Goal: Information Seeking & Learning: Learn about a topic

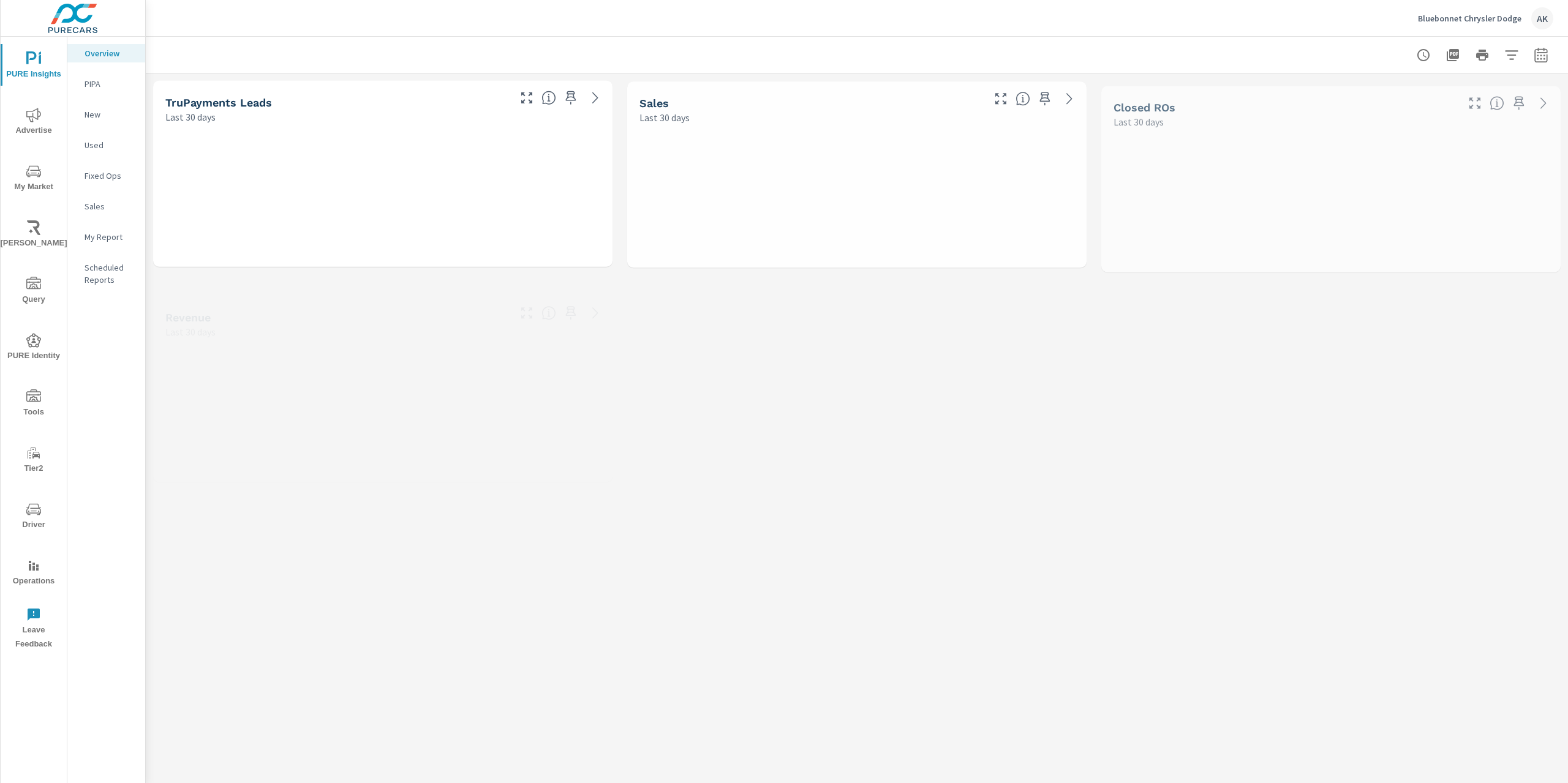
click at [29, 178] on span "My Market" at bounding box center [34, 179] width 59 height 30
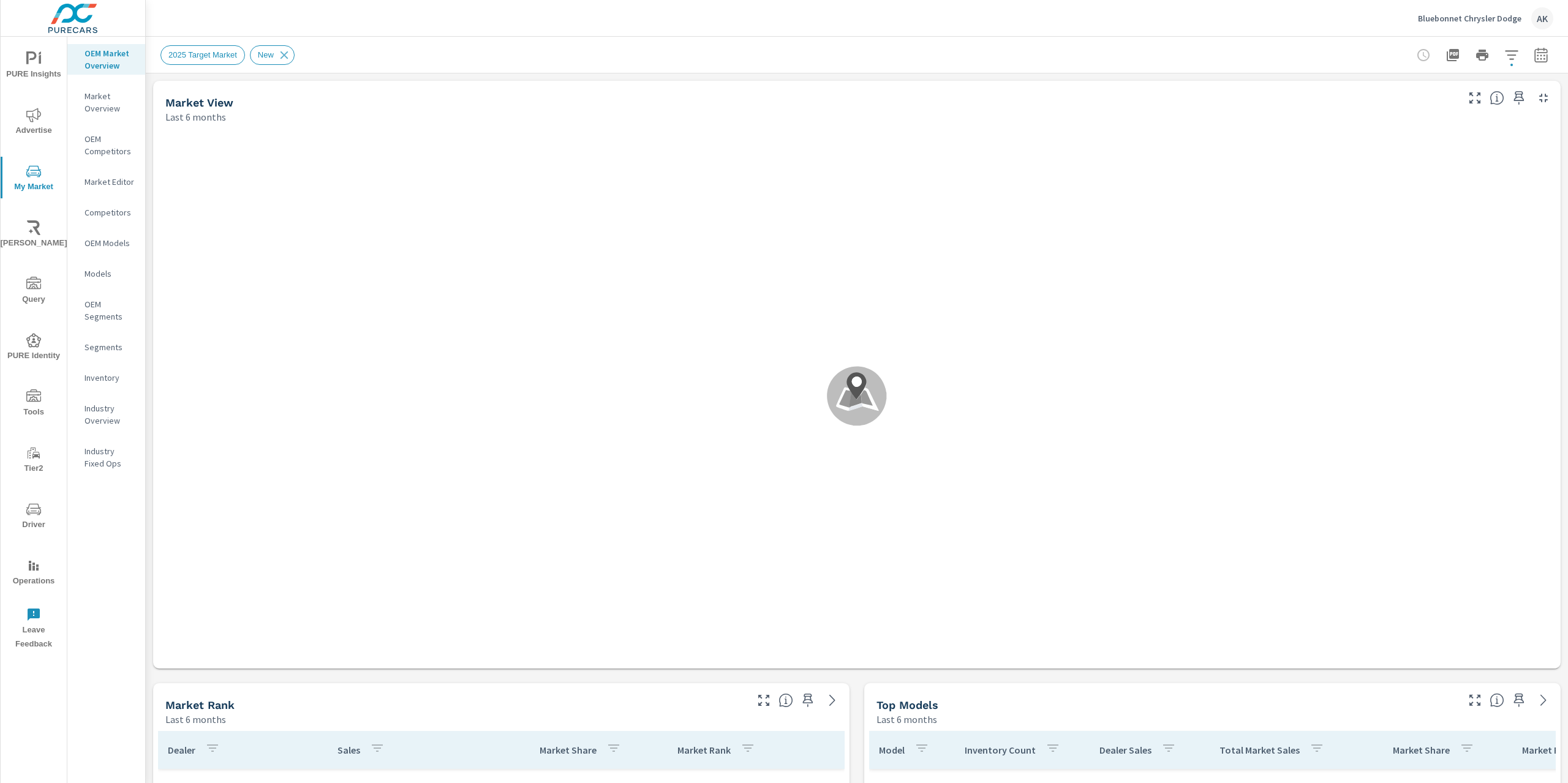
click at [99, 386] on div "Inventory" at bounding box center [106, 377] width 78 height 18
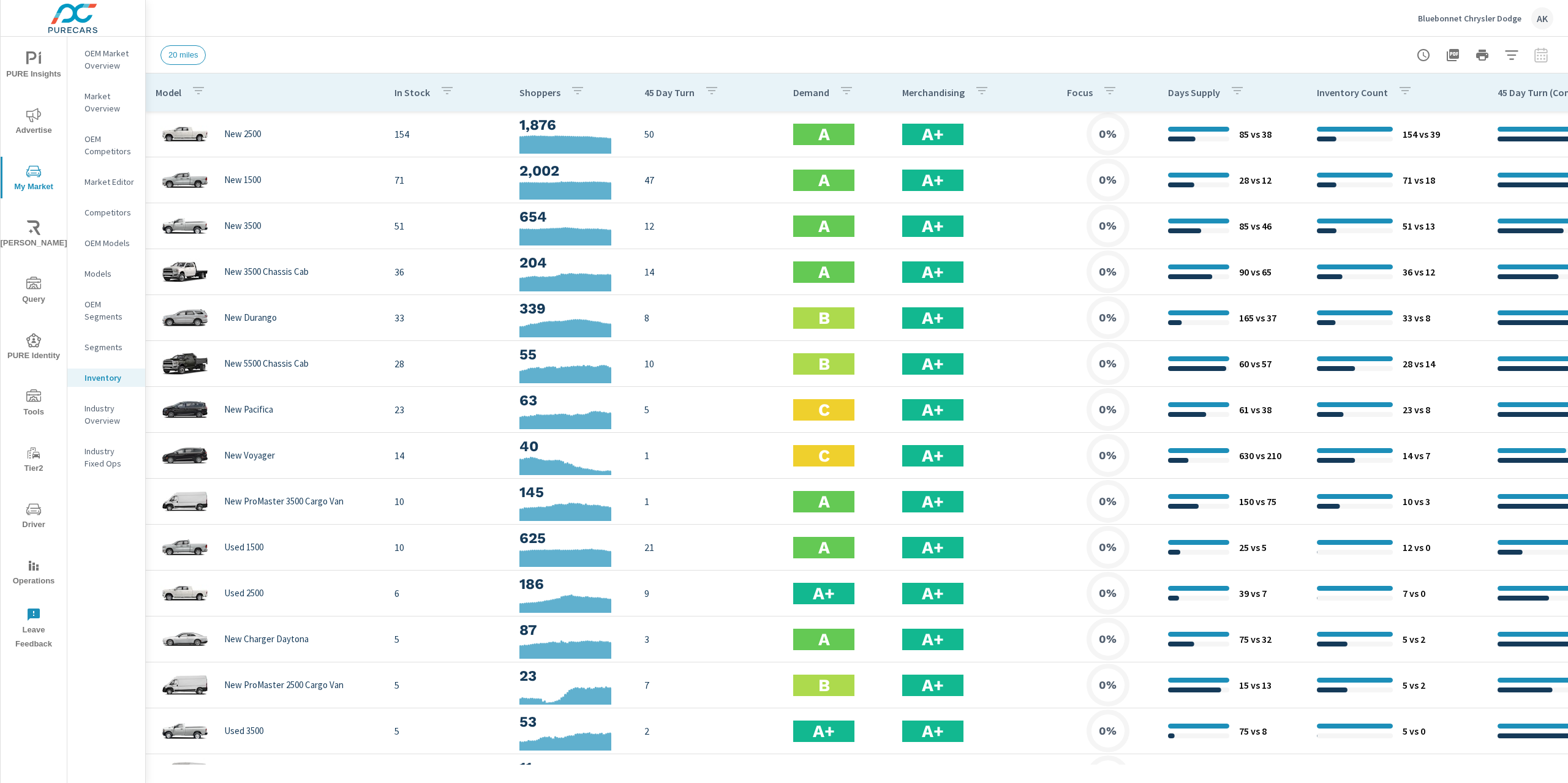
click at [824, 94] on p "Demand" at bounding box center [811, 93] width 36 height 12
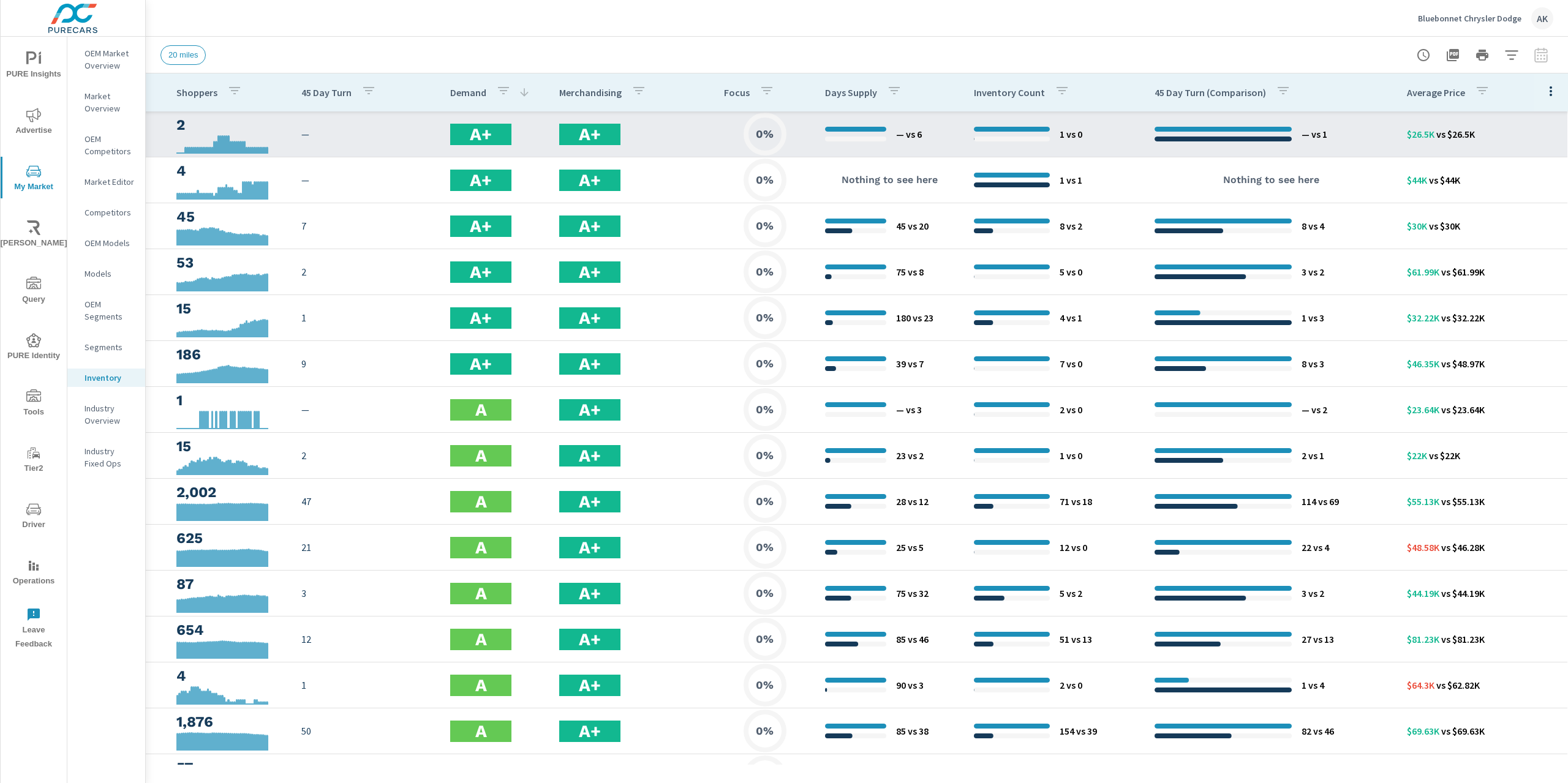
scroll to position [0, 352]
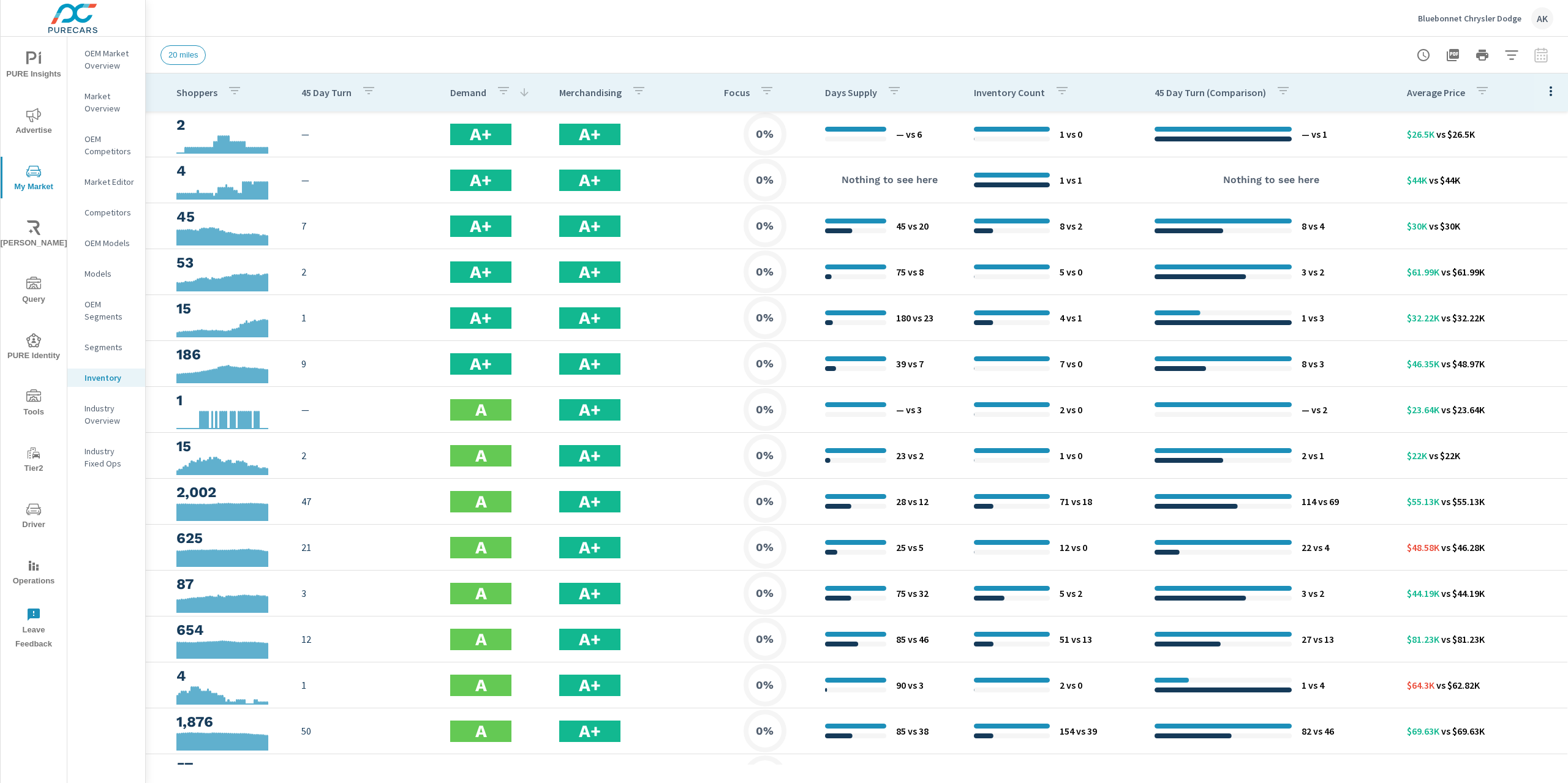
click at [1543, 94] on icon "button" at bounding box center [1551, 91] width 15 height 15
click at [1524, 111] on div "Default" at bounding box center [1511, 119] width 97 height 22
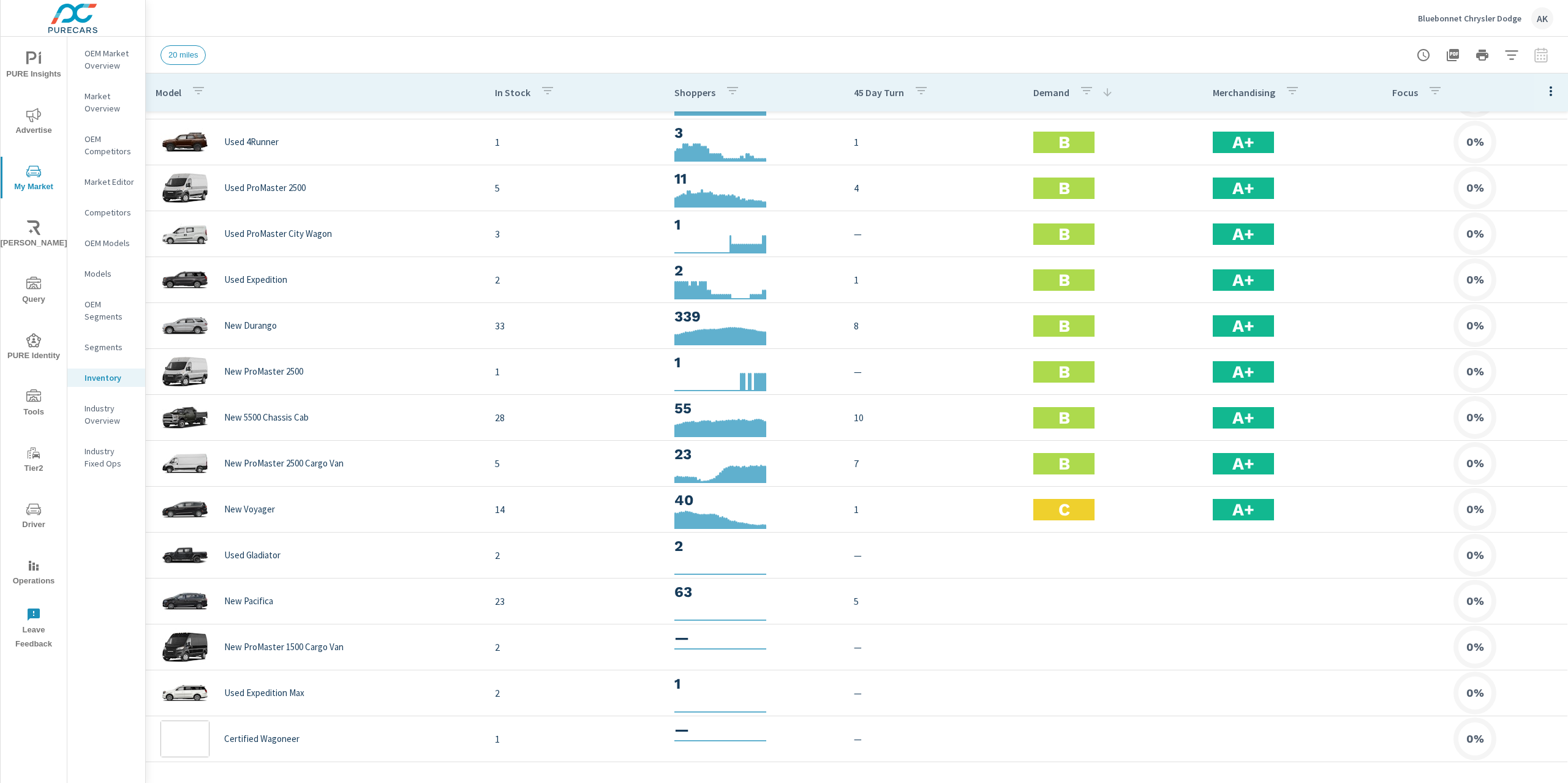
scroll to position [963, 0]
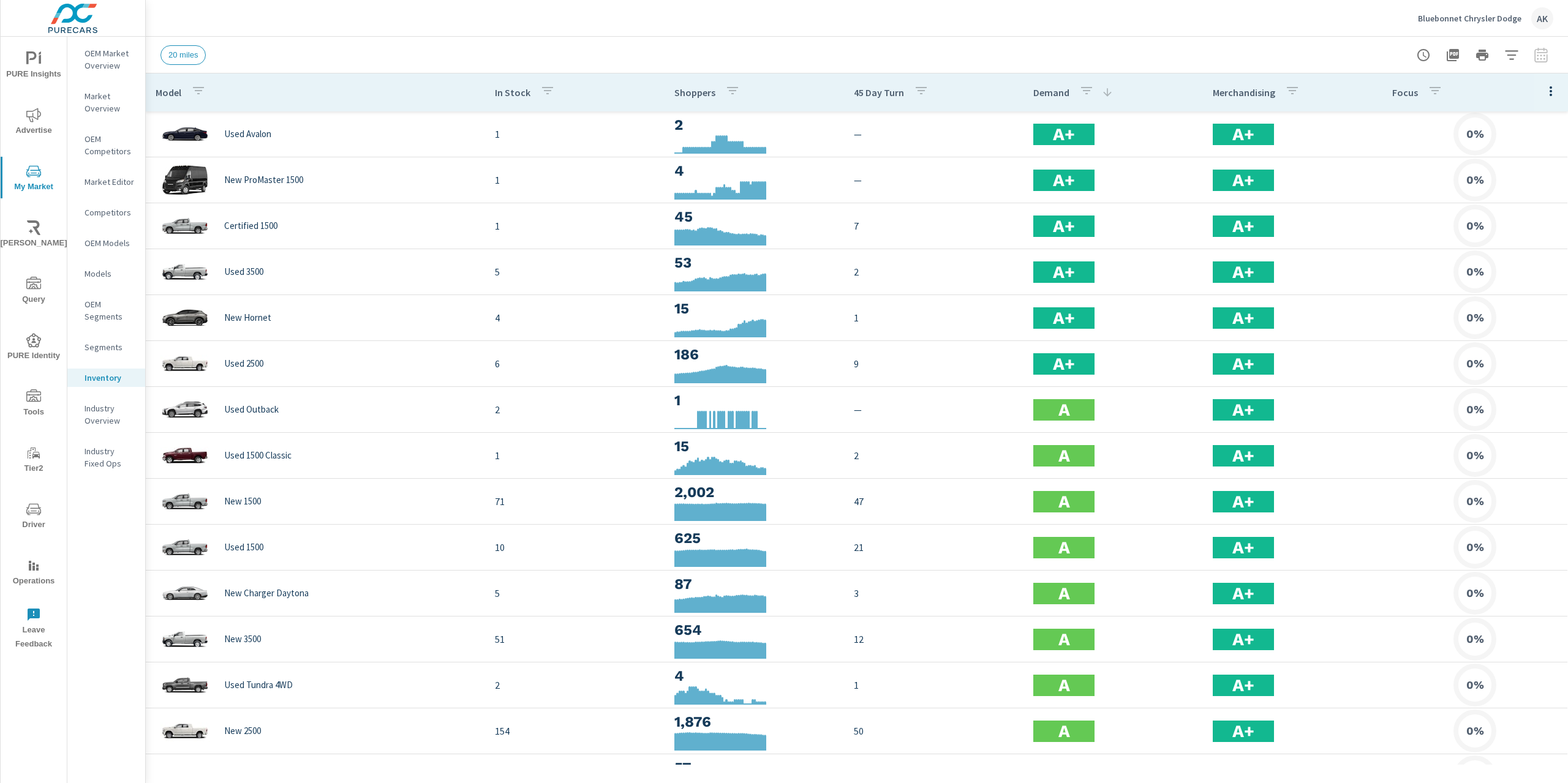
click at [1238, 89] on p "Merchandising" at bounding box center [1244, 93] width 63 height 12
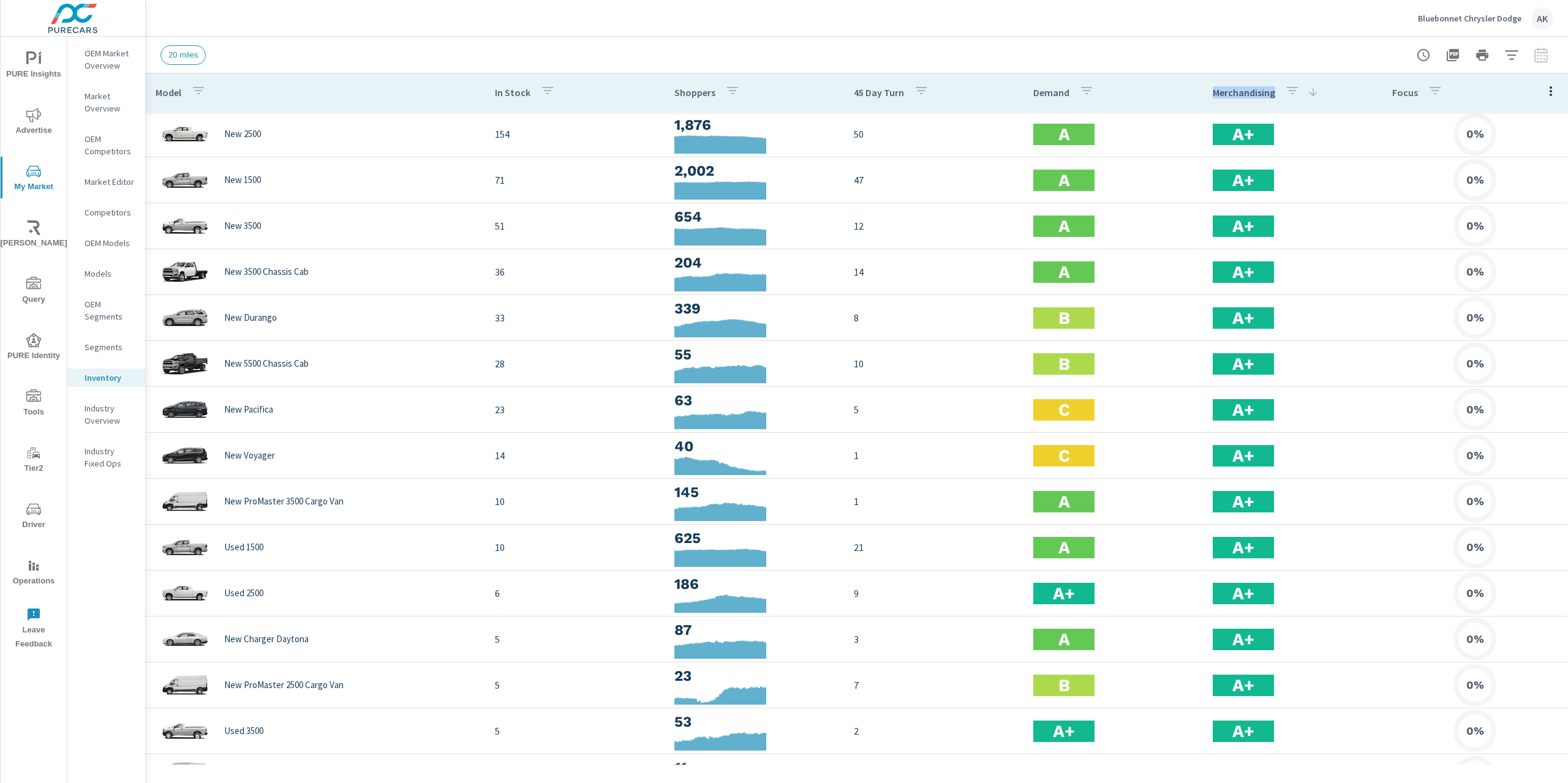
click at [1238, 89] on p "Merchandising" at bounding box center [1244, 93] width 63 height 12
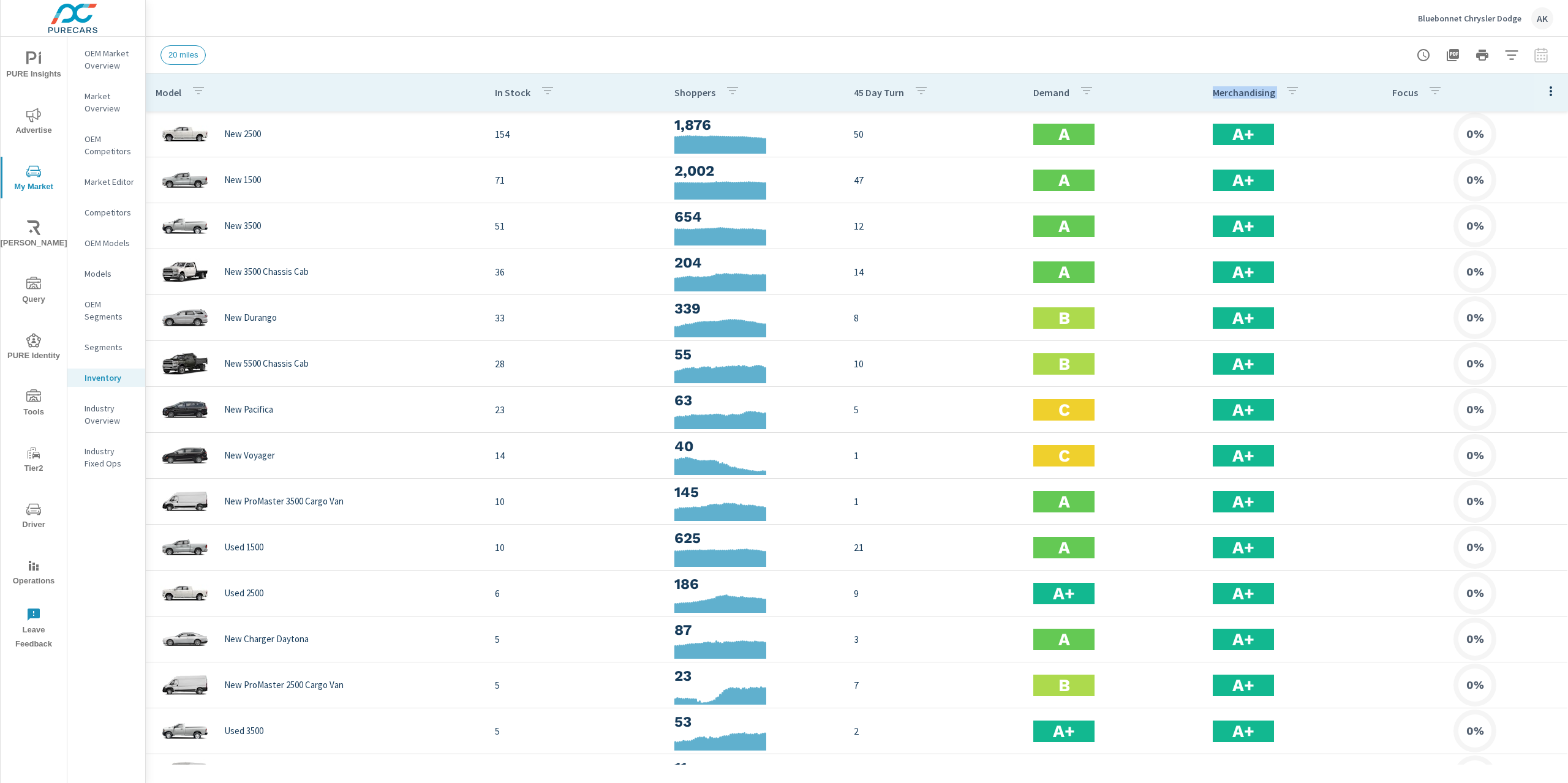
click at [1238, 89] on p "Merchandising" at bounding box center [1244, 93] width 63 height 12
click at [1192, 85] on th "Demand" at bounding box center [1113, 93] width 180 height 38
click at [1543, 89] on icon "button" at bounding box center [1551, 91] width 15 height 15
click at [1494, 165] on span "Audience" at bounding box center [1511, 164] width 77 height 12
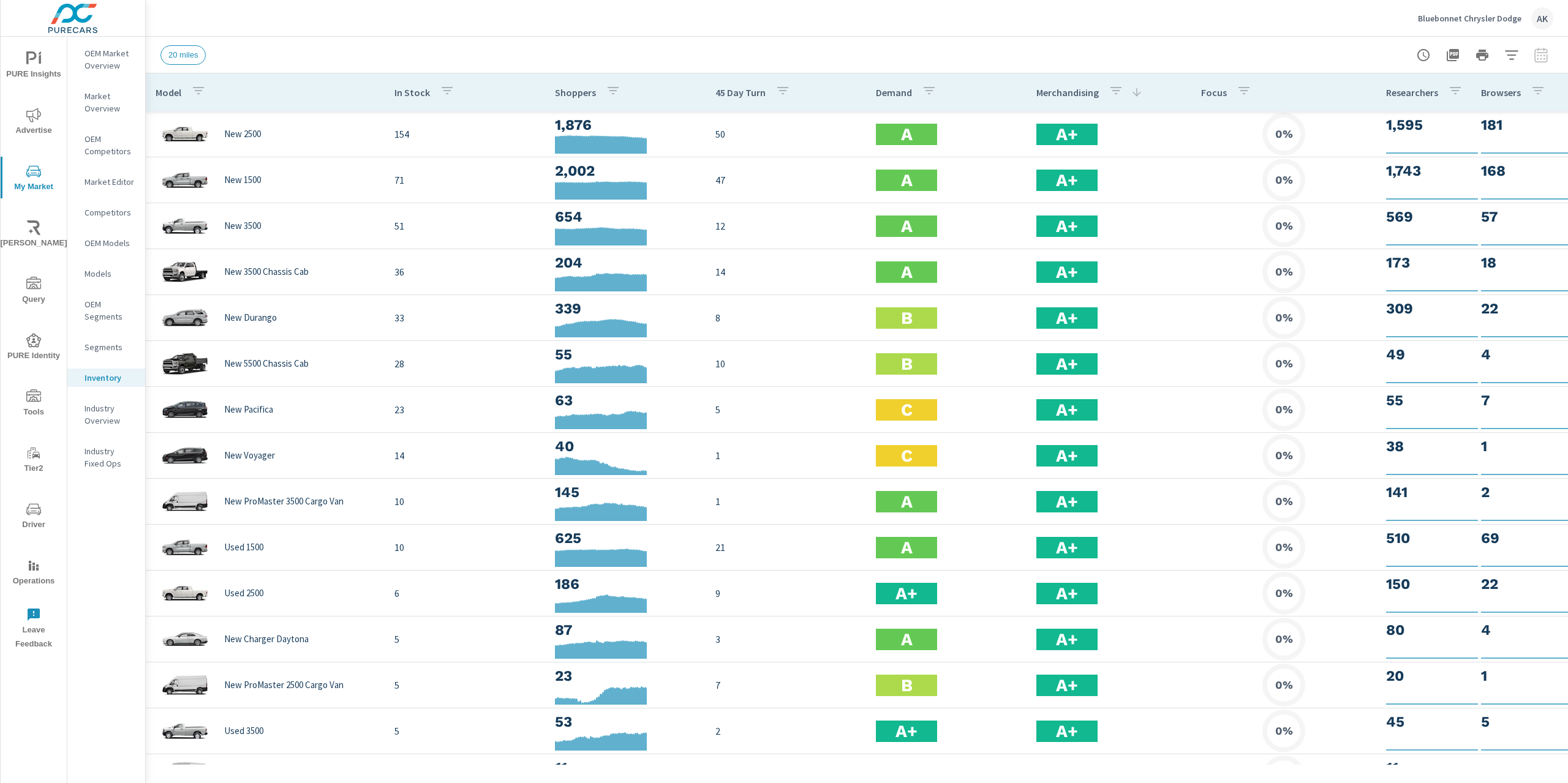
scroll to position [0, 108]
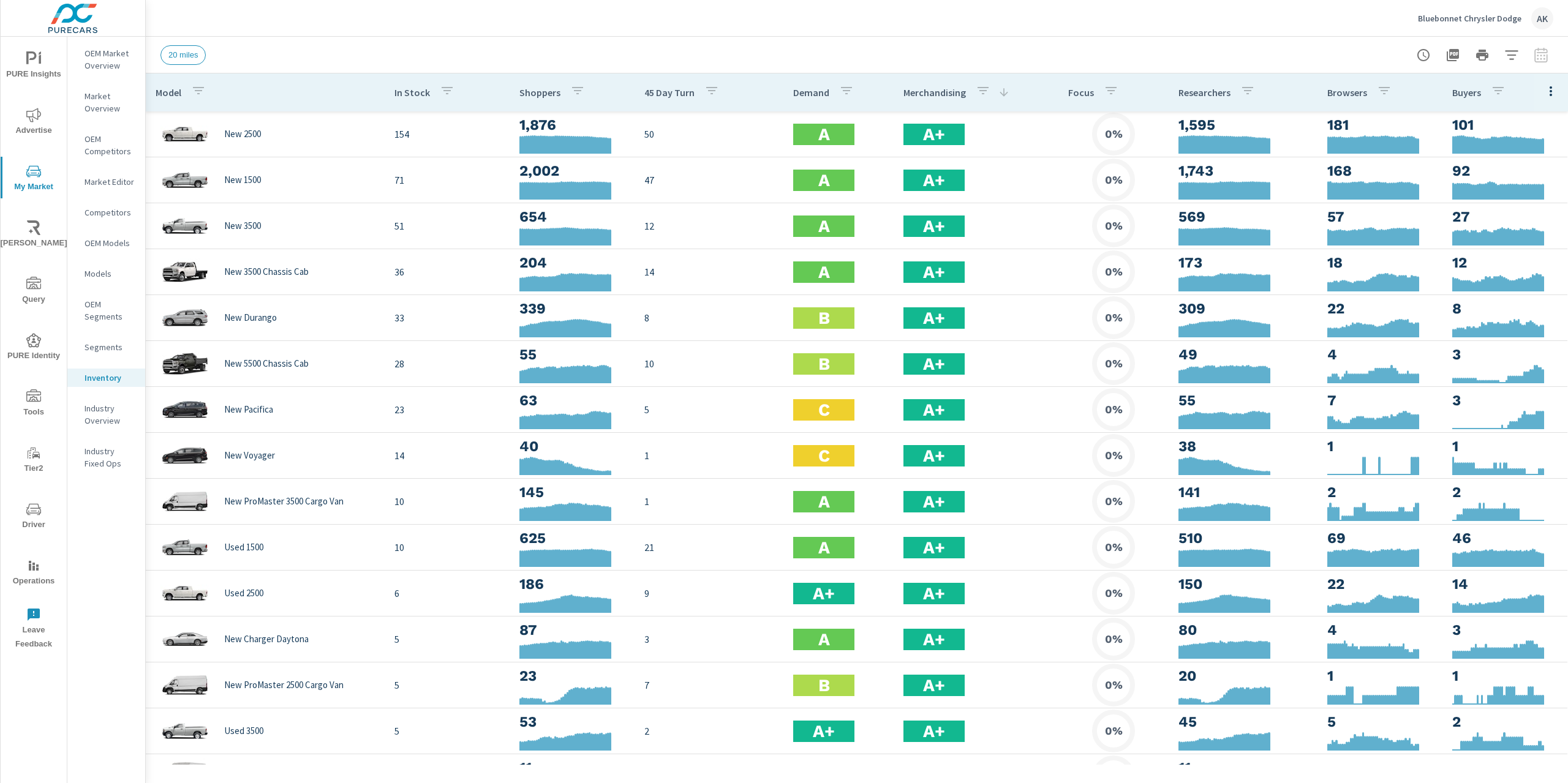
click at [1543, 97] on icon "button" at bounding box center [1551, 91] width 15 height 15
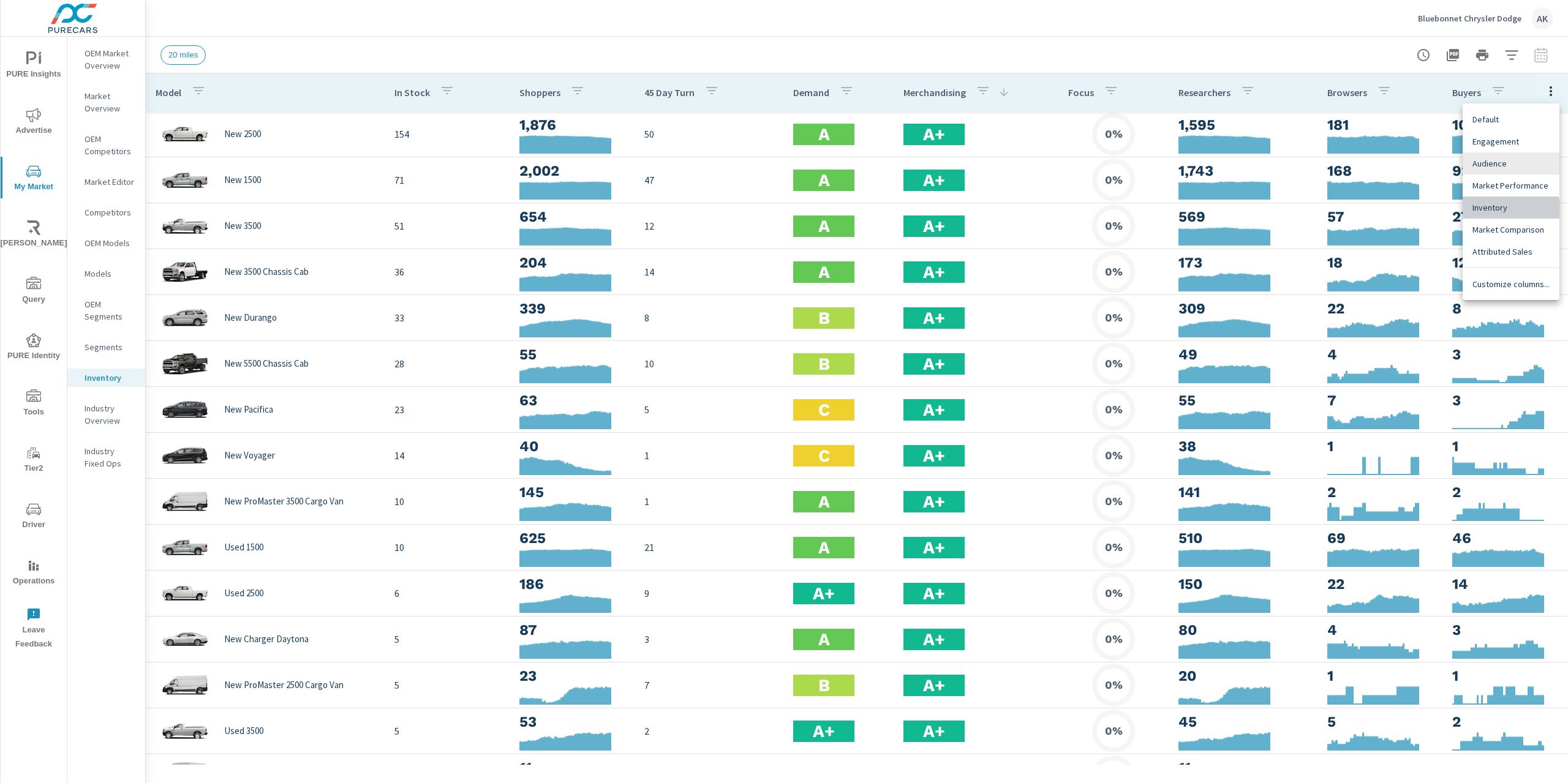
click at [1474, 211] on span "Inventory" at bounding box center [1511, 208] width 77 height 12
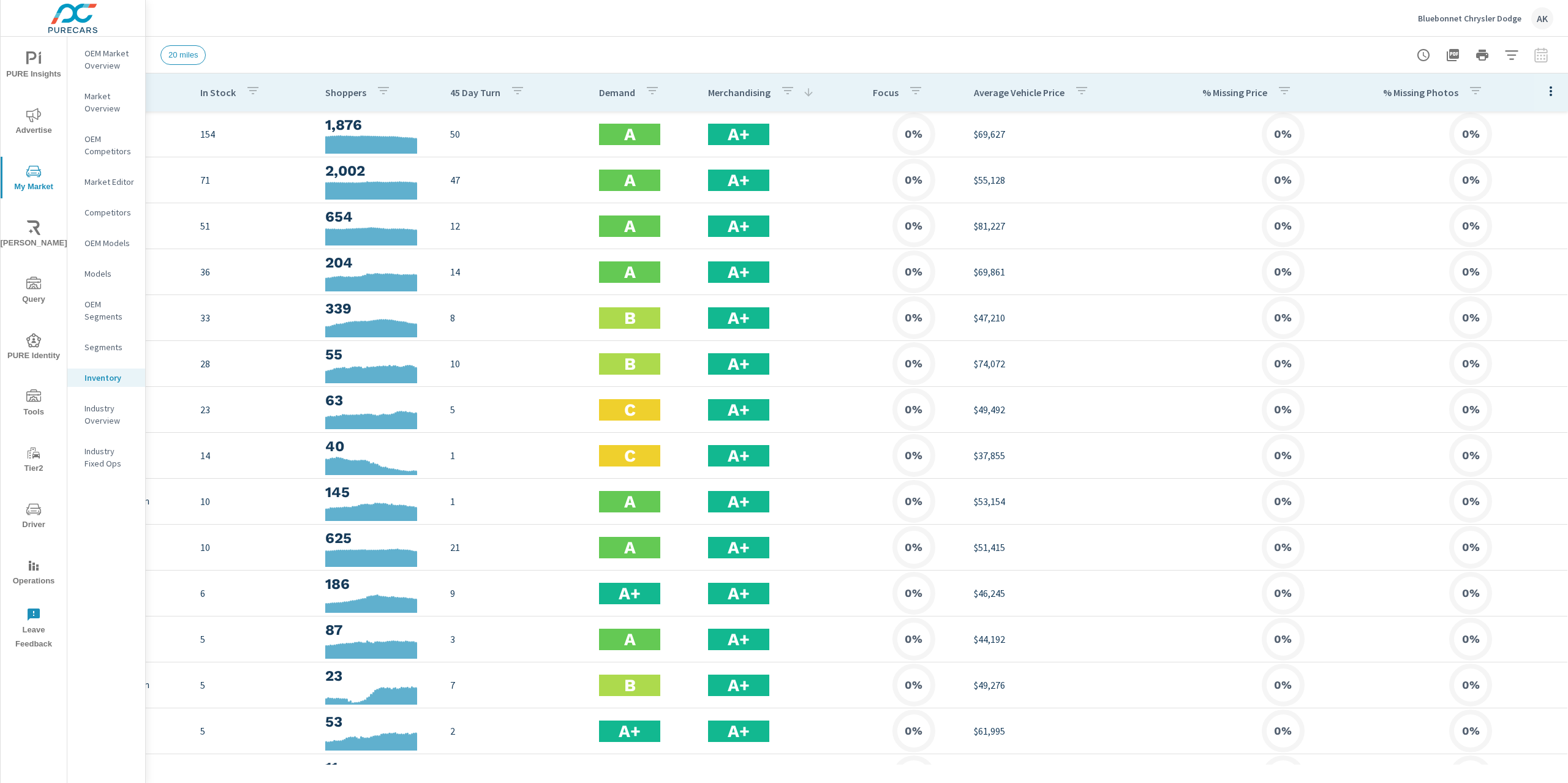
scroll to position [0, 204]
click at [1547, 89] on icon "button" at bounding box center [1551, 91] width 15 height 15
click at [1501, 123] on span "Default" at bounding box center [1511, 119] width 77 height 12
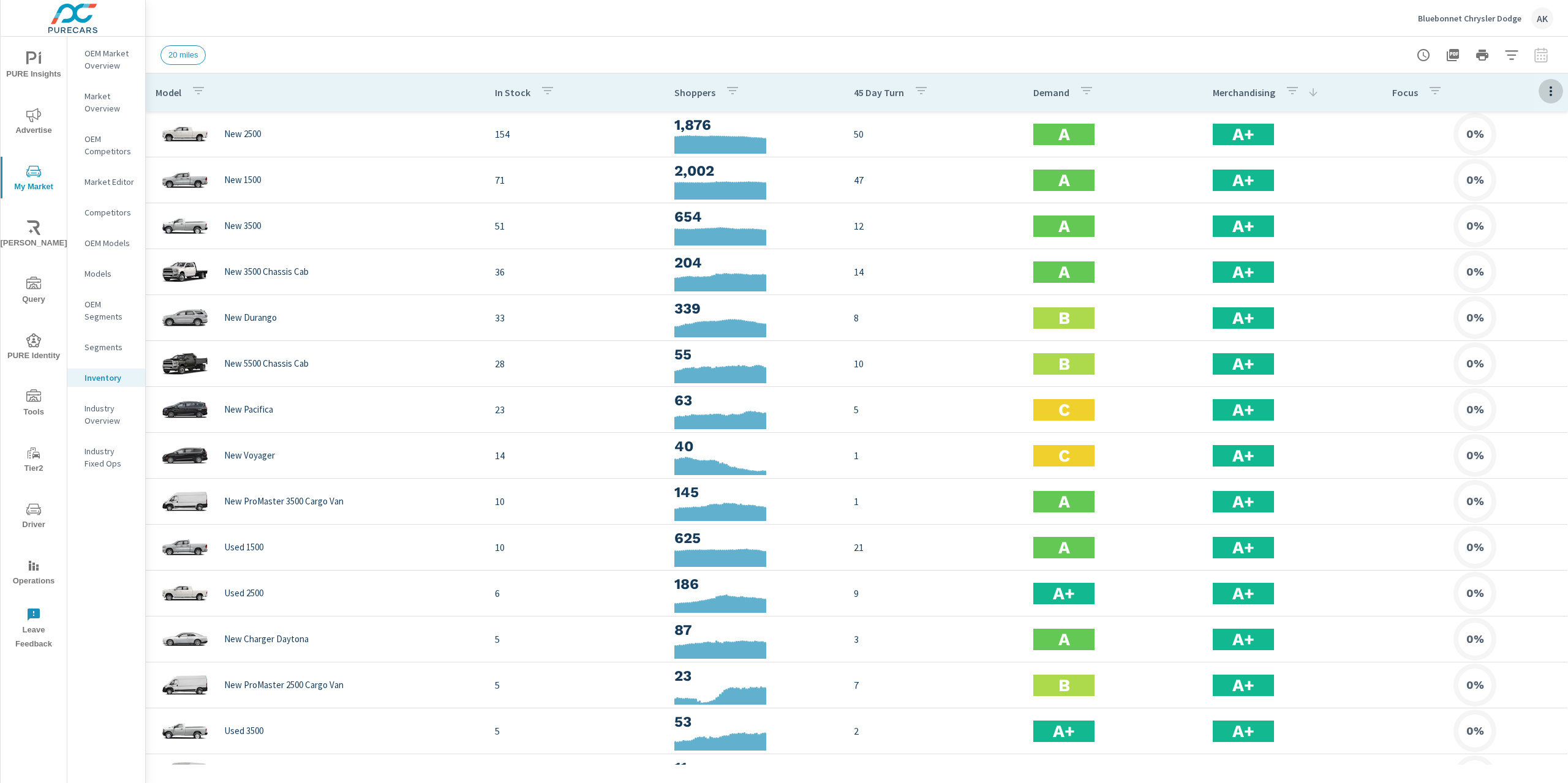
click at [1549, 91] on button "button" at bounding box center [1551, 91] width 25 height 25
click at [1510, 276] on div "Customize columns..." at bounding box center [1511, 284] width 97 height 22
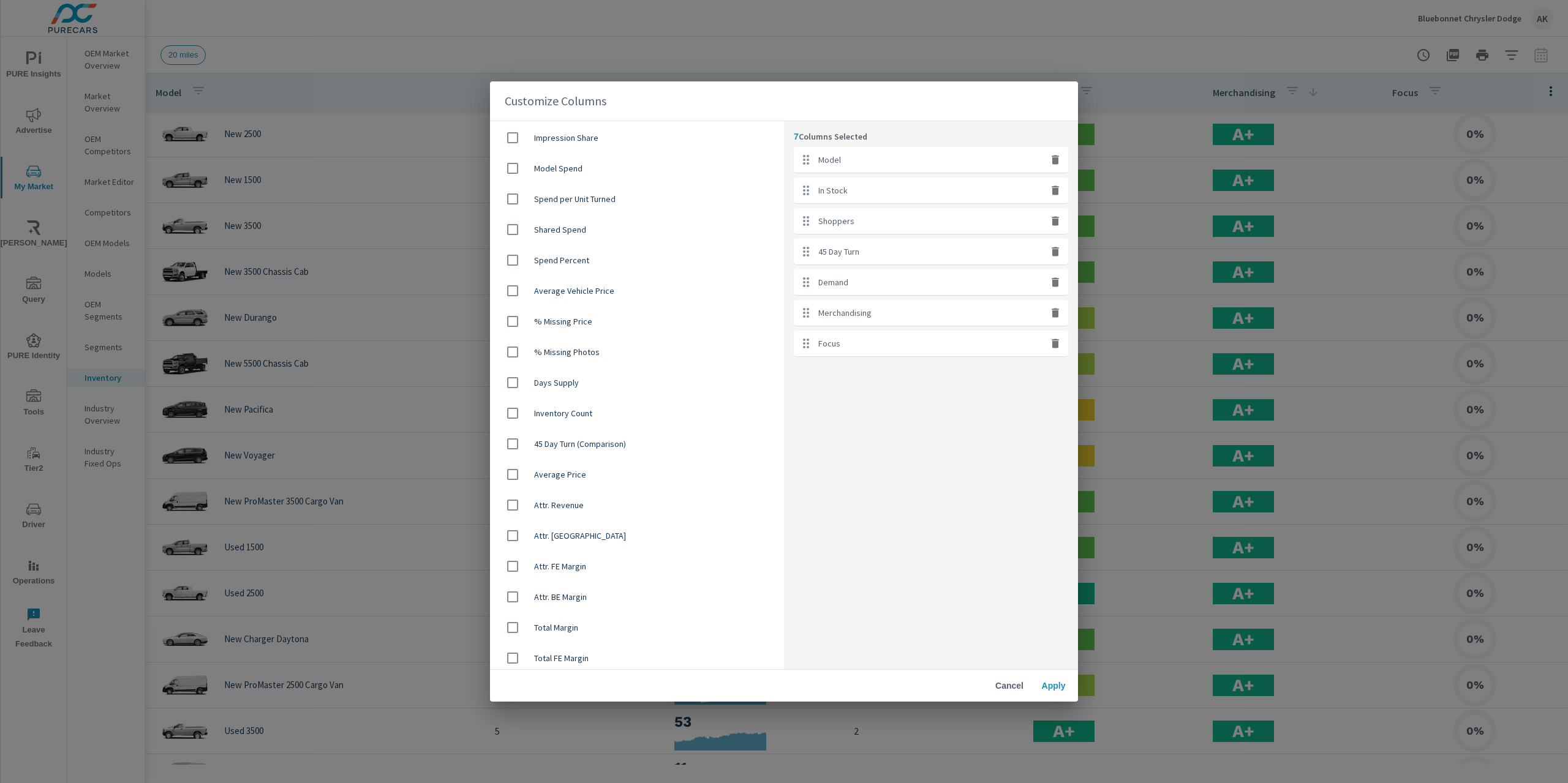
scroll to position [645, 0]
click at [538, 398] on div "Days Supply" at bounding box center [637, 409] width 294 height 31
checkbox input "true"
click at [1052, 347] on icon "button" at bounding box center [1056, 344] width 12 height 12
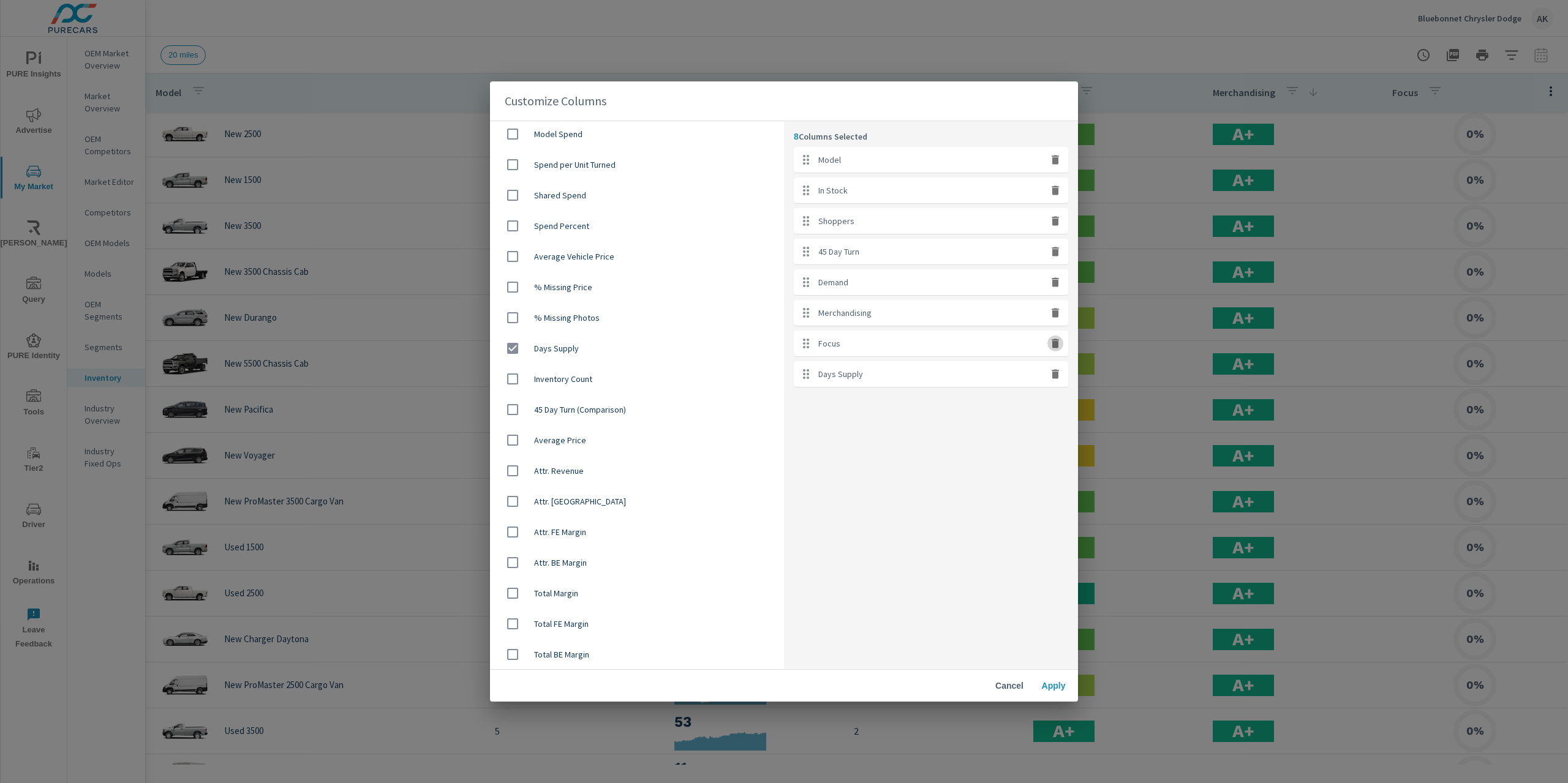
checkbox input "false"
click at [1062, 683] on span "Apply" at bounding box center [1054, 686] width 29 height 11
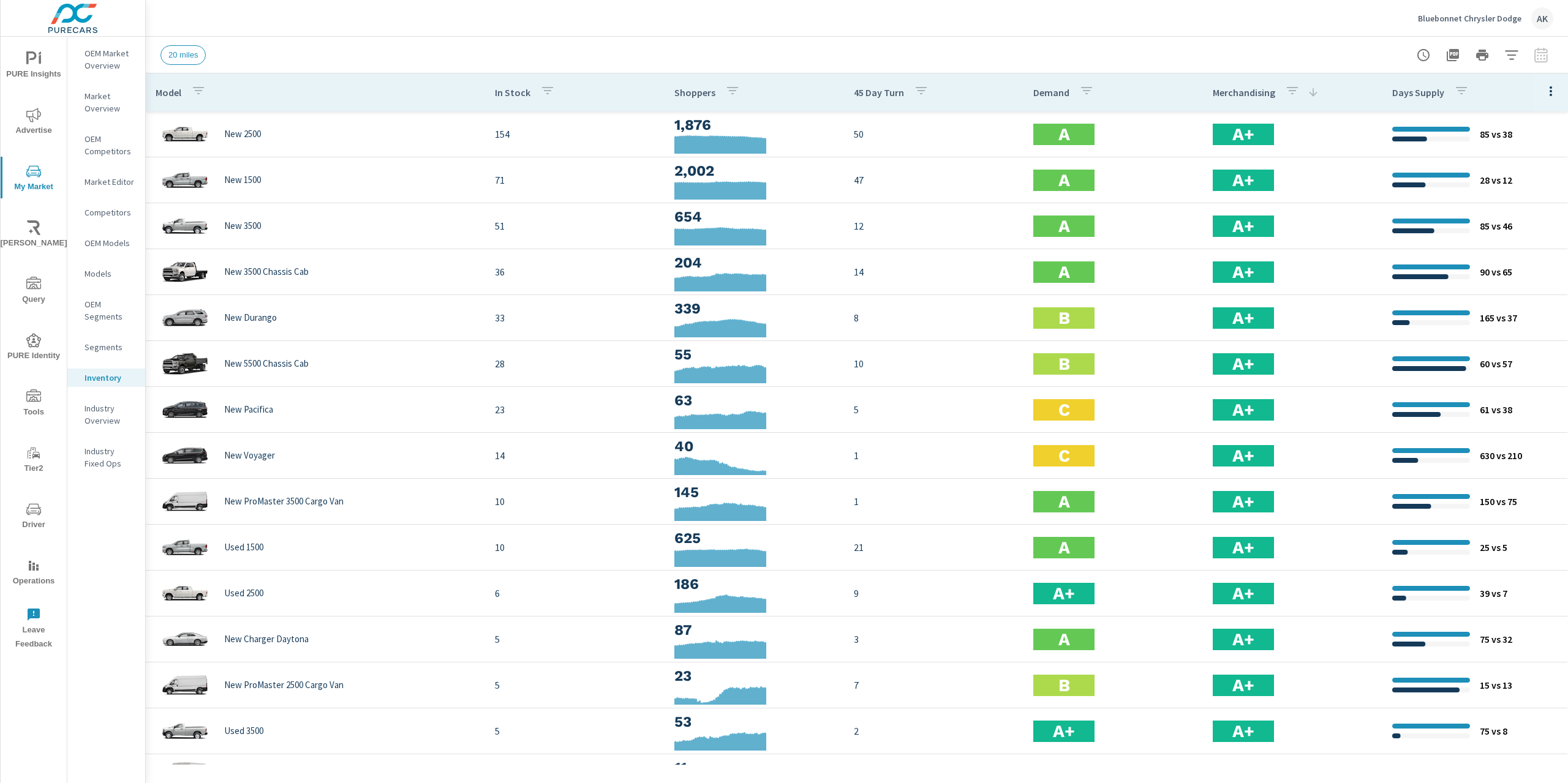
click at [1539, 83] on button "button" at bounding box center [1551, 91] width 25 height 25
click at [1491, 231] on span "Market Comparison" at bounding box center [1511, 230] width 77 height 12
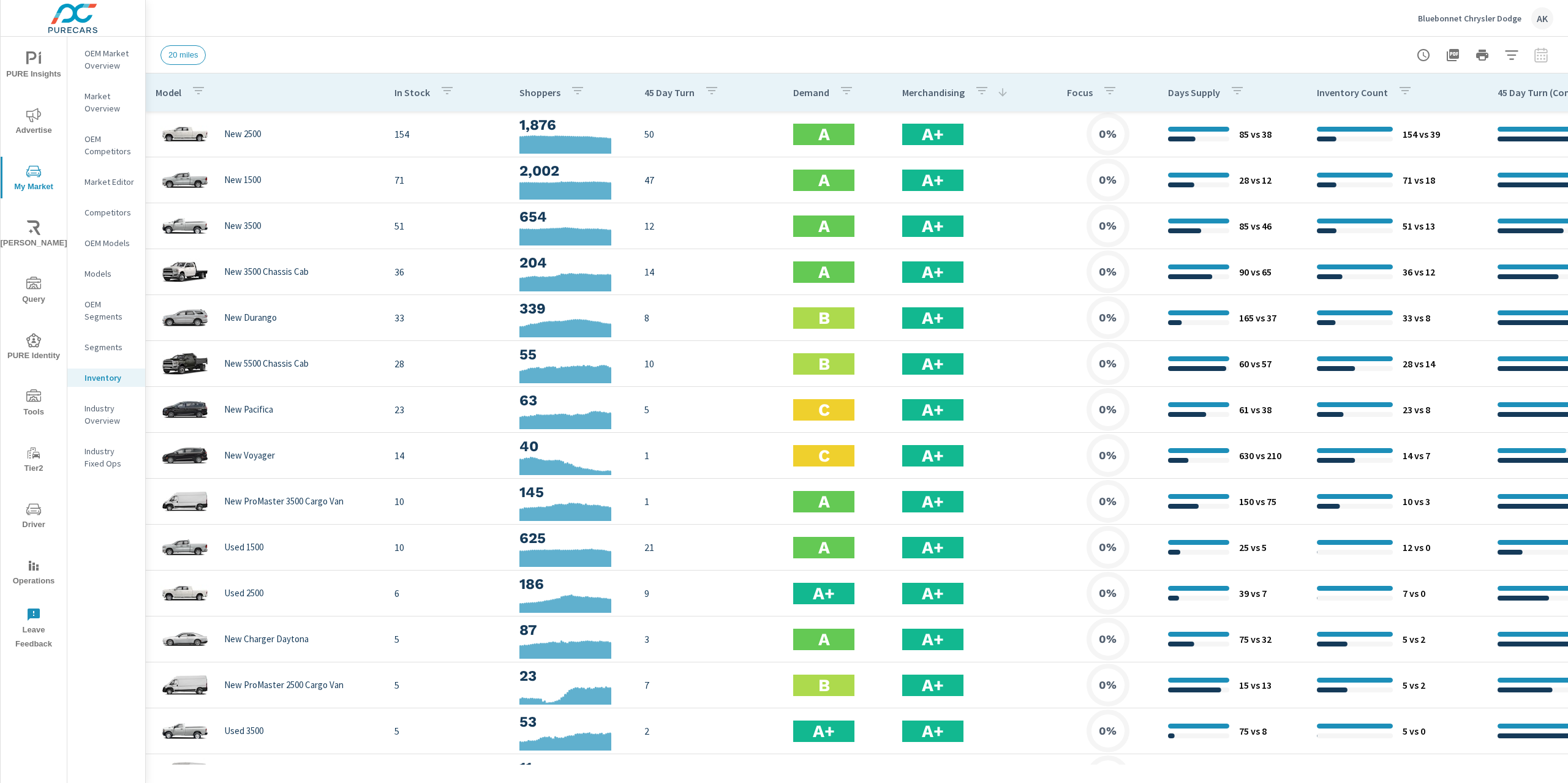
click at [1504, 56] on icon "button" at bounding box center [1512, 55] width 15 height 15
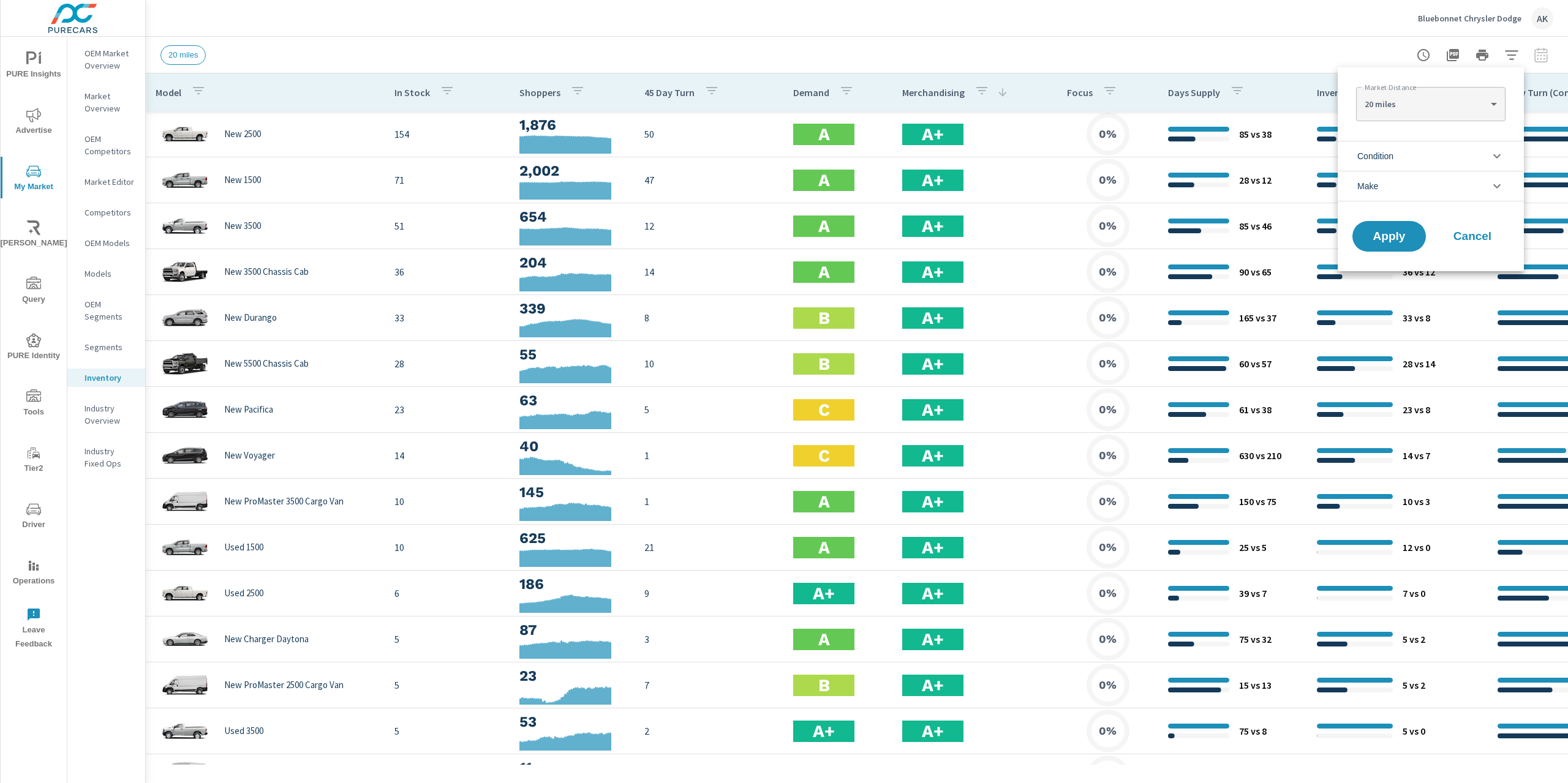
click at [1448, 106] on body "PURE Insights Advertise My Market Riley AI Query PURE Identity Tools Tier2 Driv…" at bounding box center [784, 392] width 1568 height 783
click at [1409, 151] on li "40 miles" at bounding box center [1430, 143] width 149 height 20
type Distance "40"
click at [1404, 233] on span "Apply" at bounding box center [1389, 236] width 50 height 12
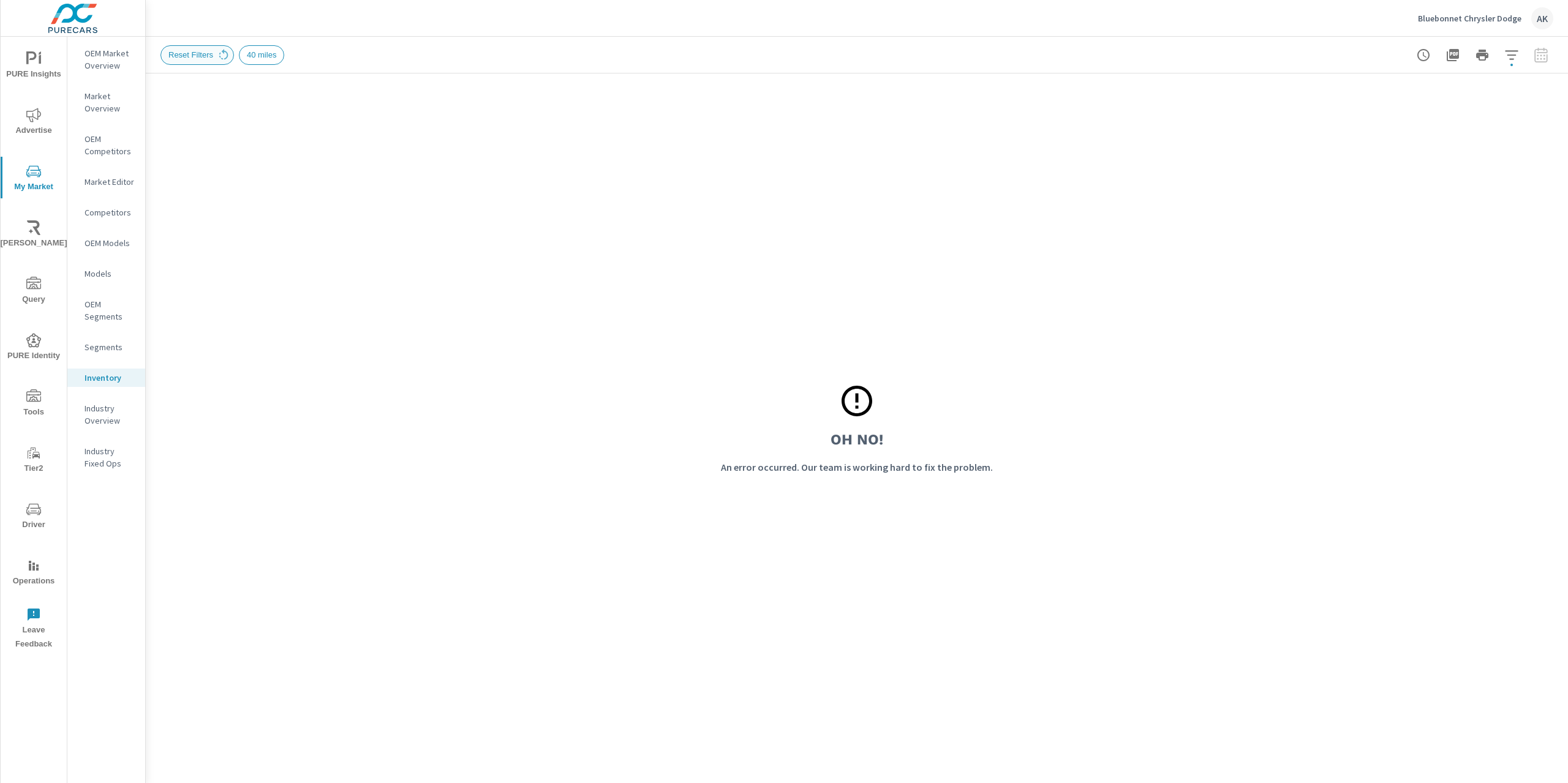
click at [201, 58] on span "Reset Filters" at bounding box center [191, 55] width 59 height 9
click at [199, 61] on div "Reset Filters" at bounding box center [197, 55] width 74 height 20
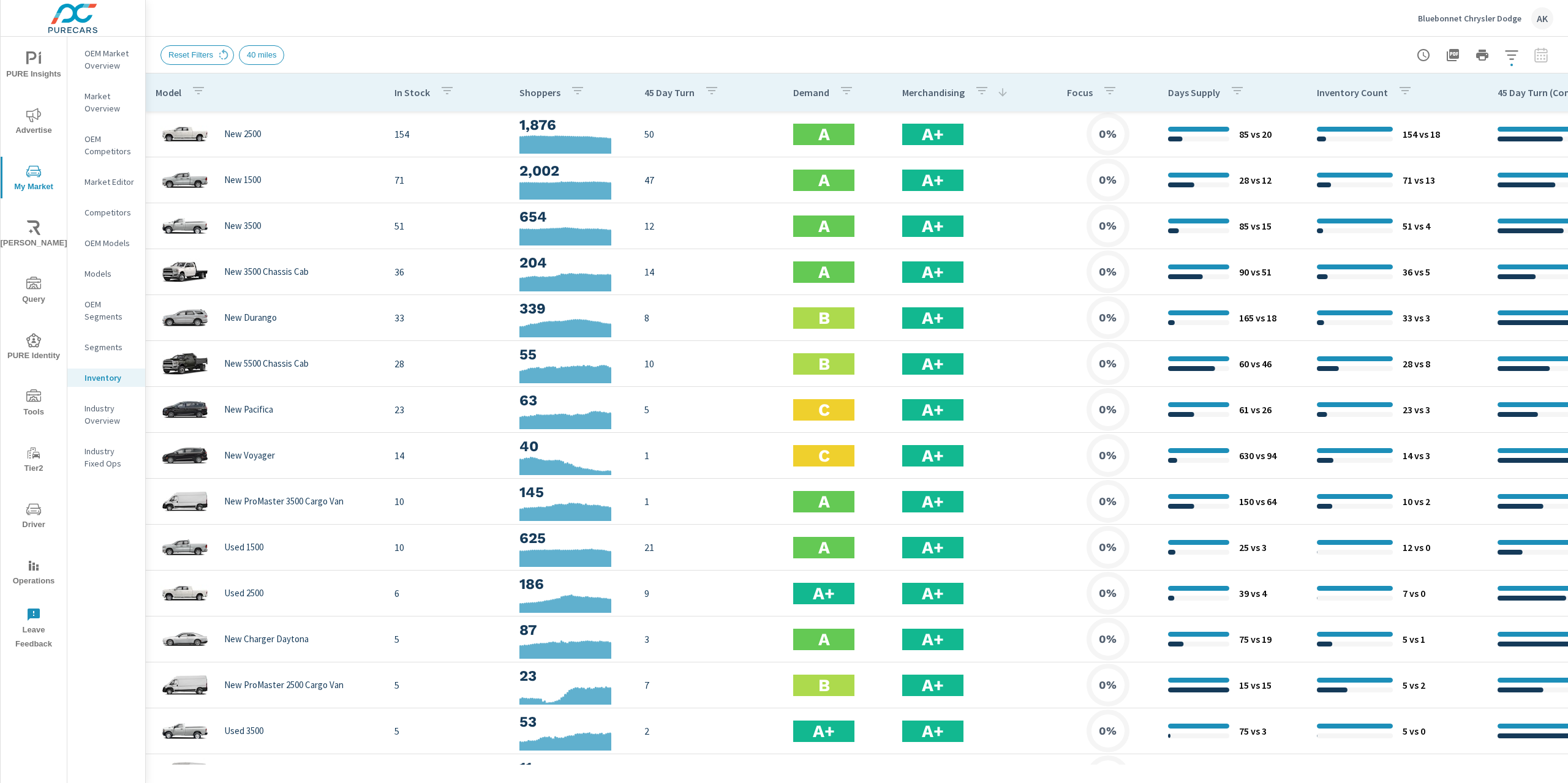
click at [31, 120] on icon "nav menu" at bounding box center [34, 115] width 15 height 14
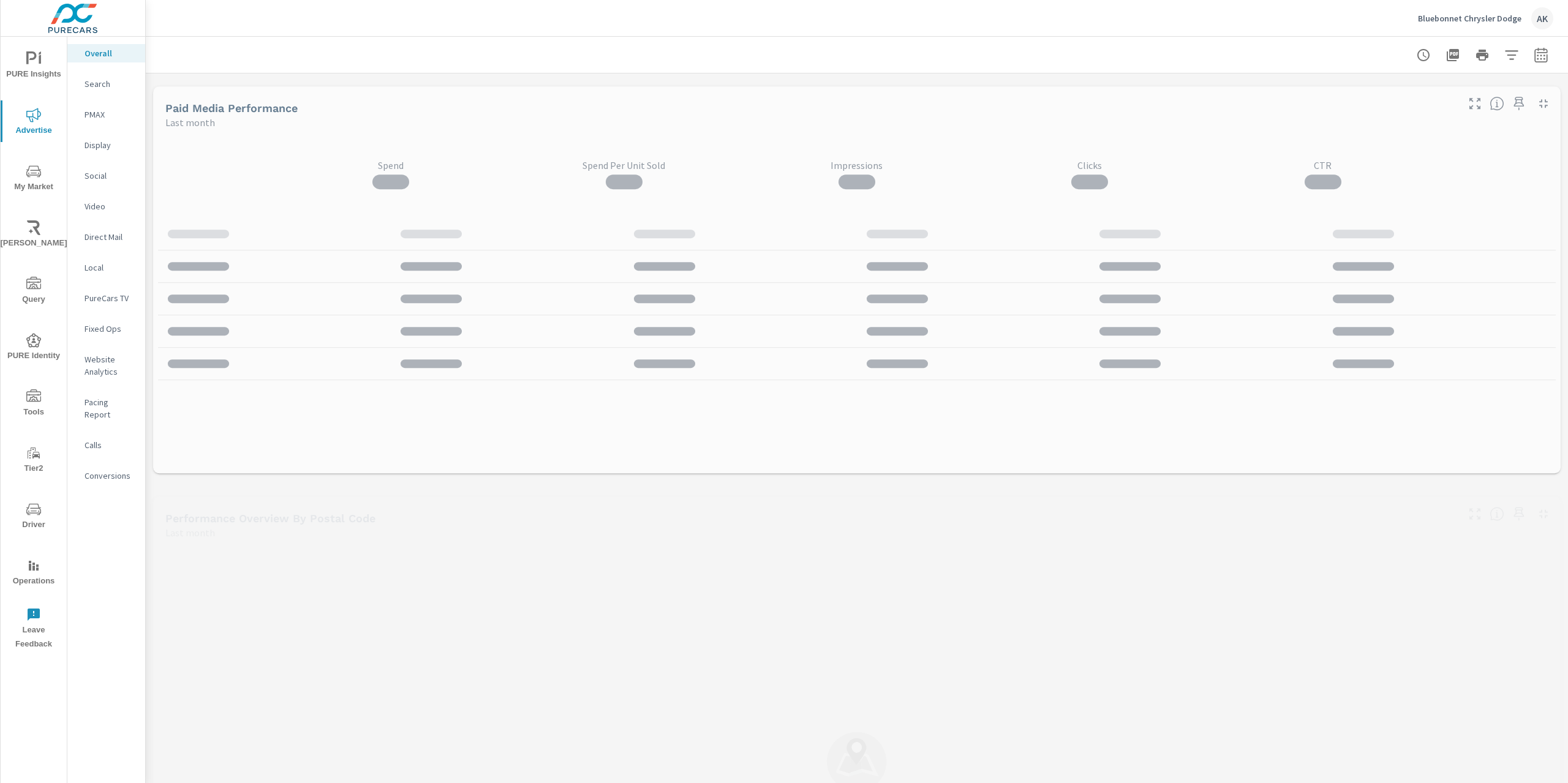
click at [101, 371] on p "Website Analytics" at bounding box center [110, 366] width 51 height 25
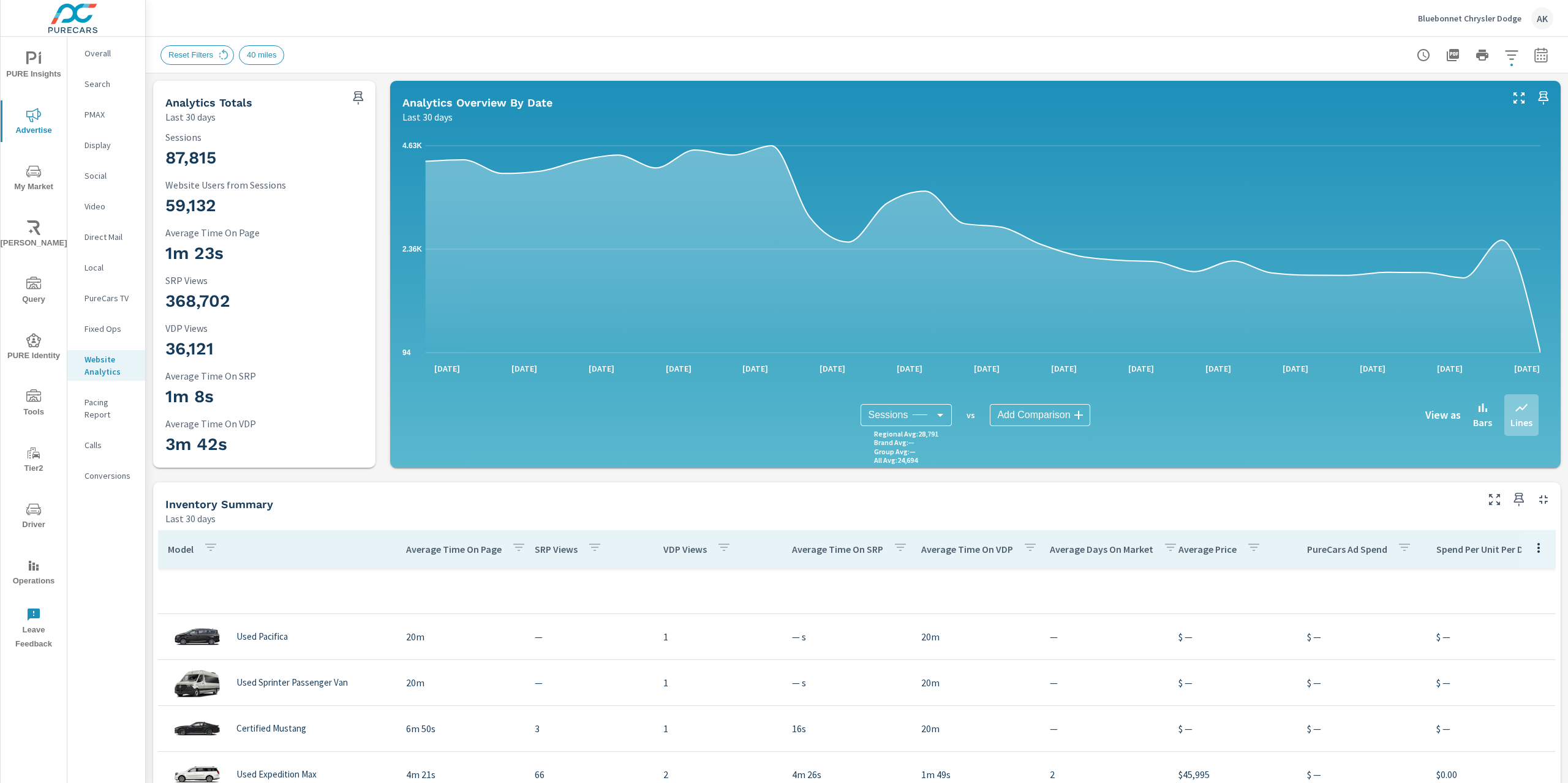
click at [98, 89] on p "Search" at bounding box center [110, 84] width 51 height 12
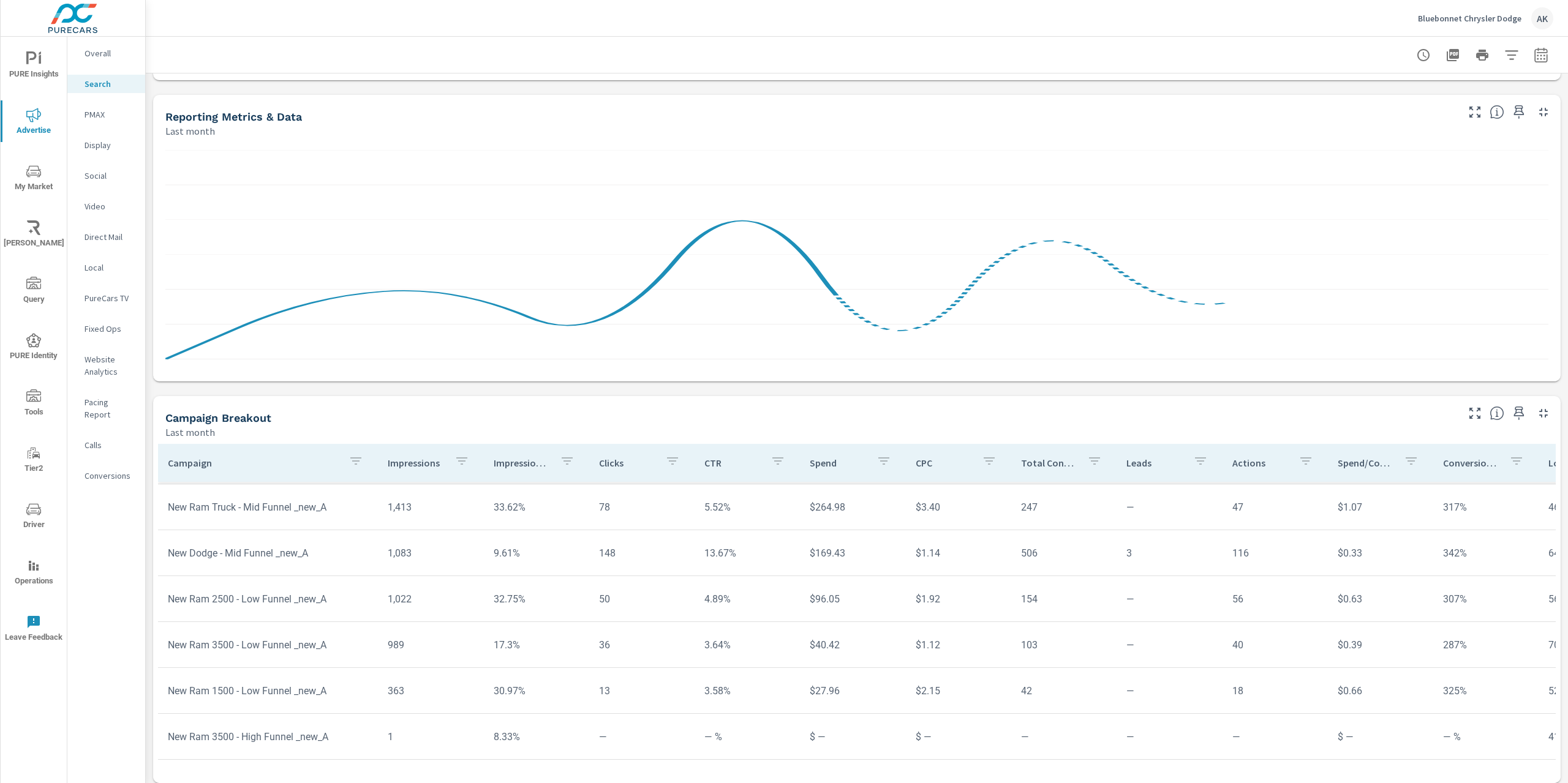
scroll to position [595, 0]
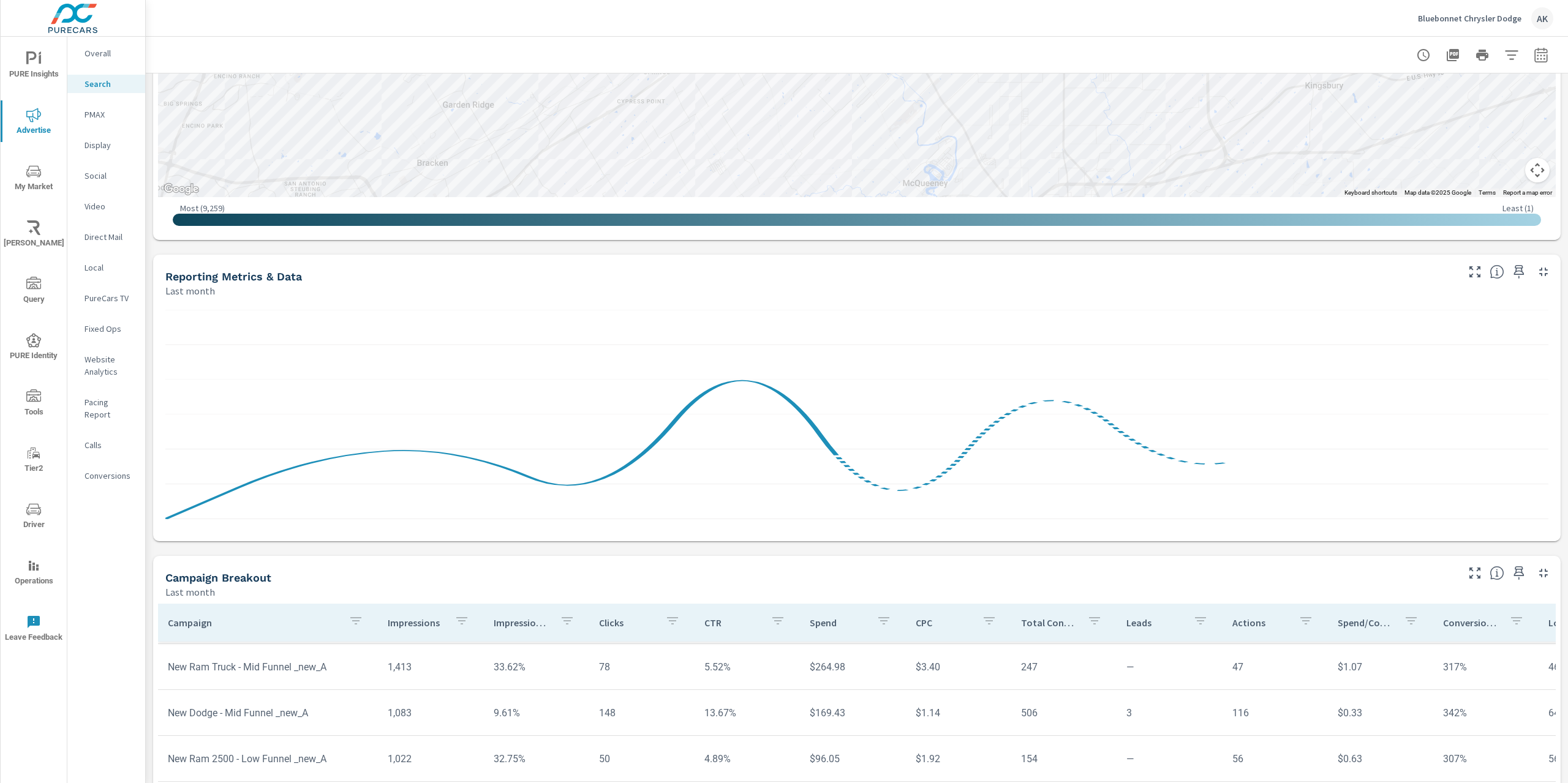
scroll to position [595, 0]
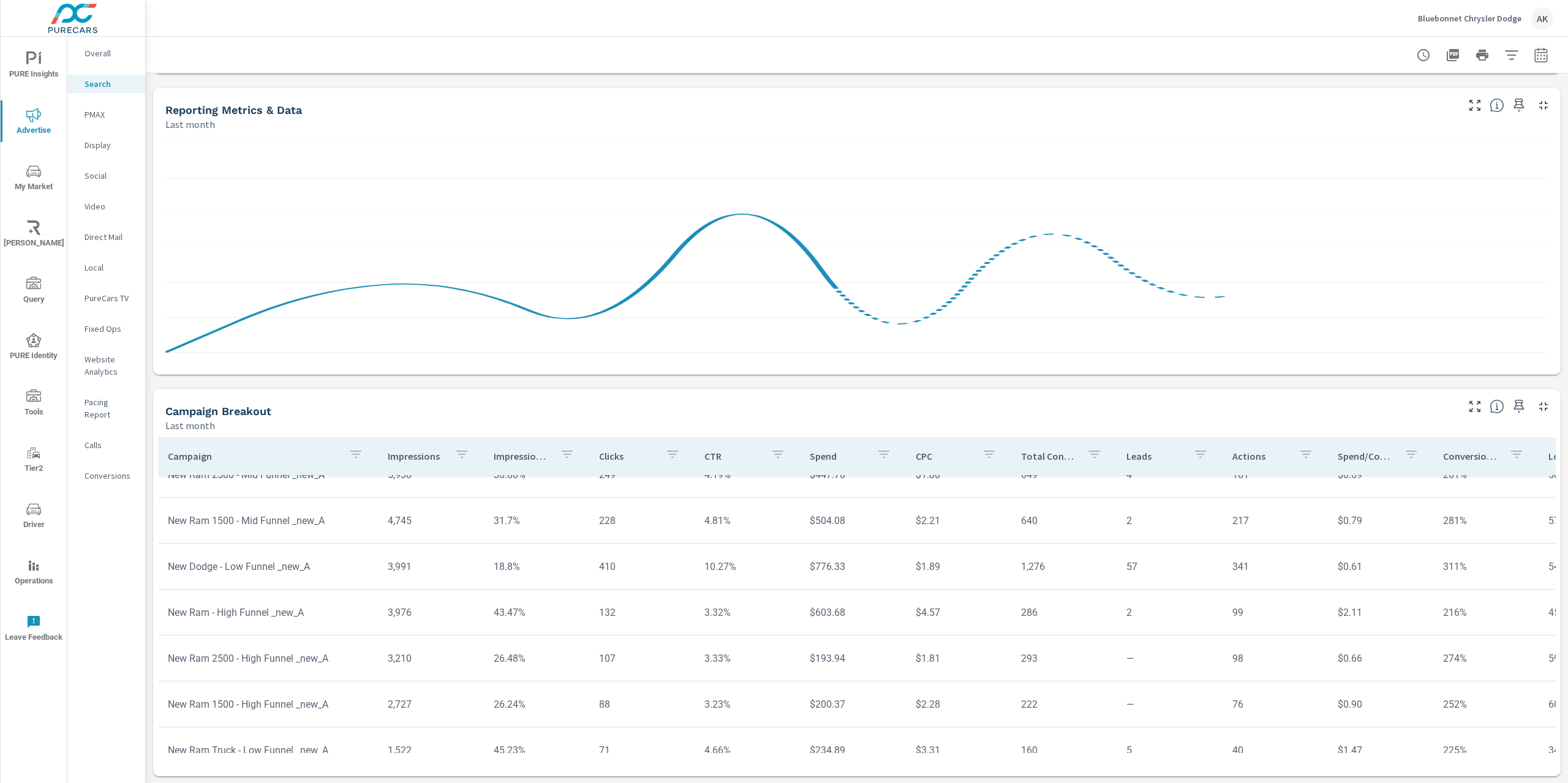
scroll to position [85, 0]
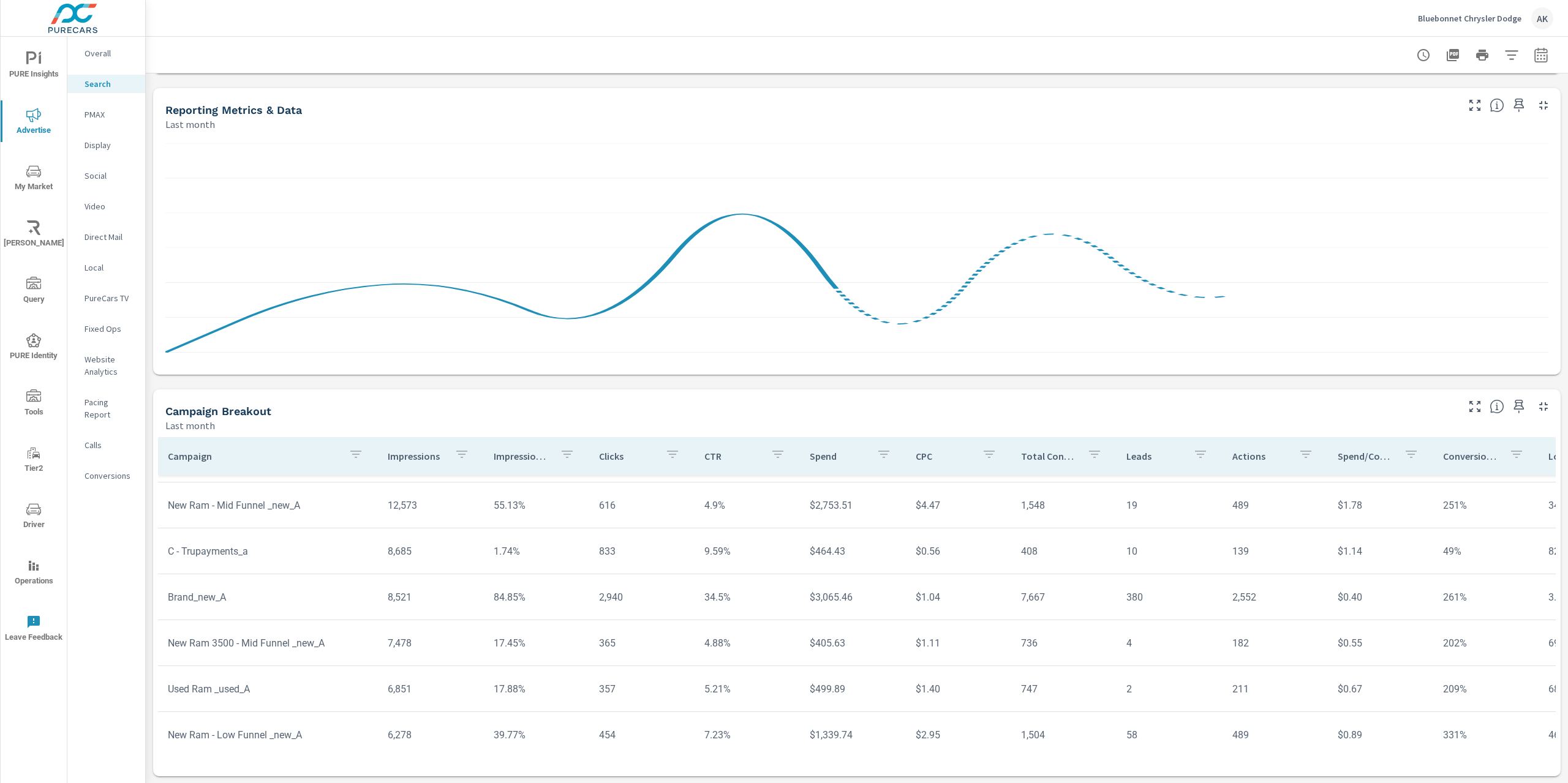
click at [43, 68] on span "PURE Insights" at bounding box center [34, 66] width 59 height 30
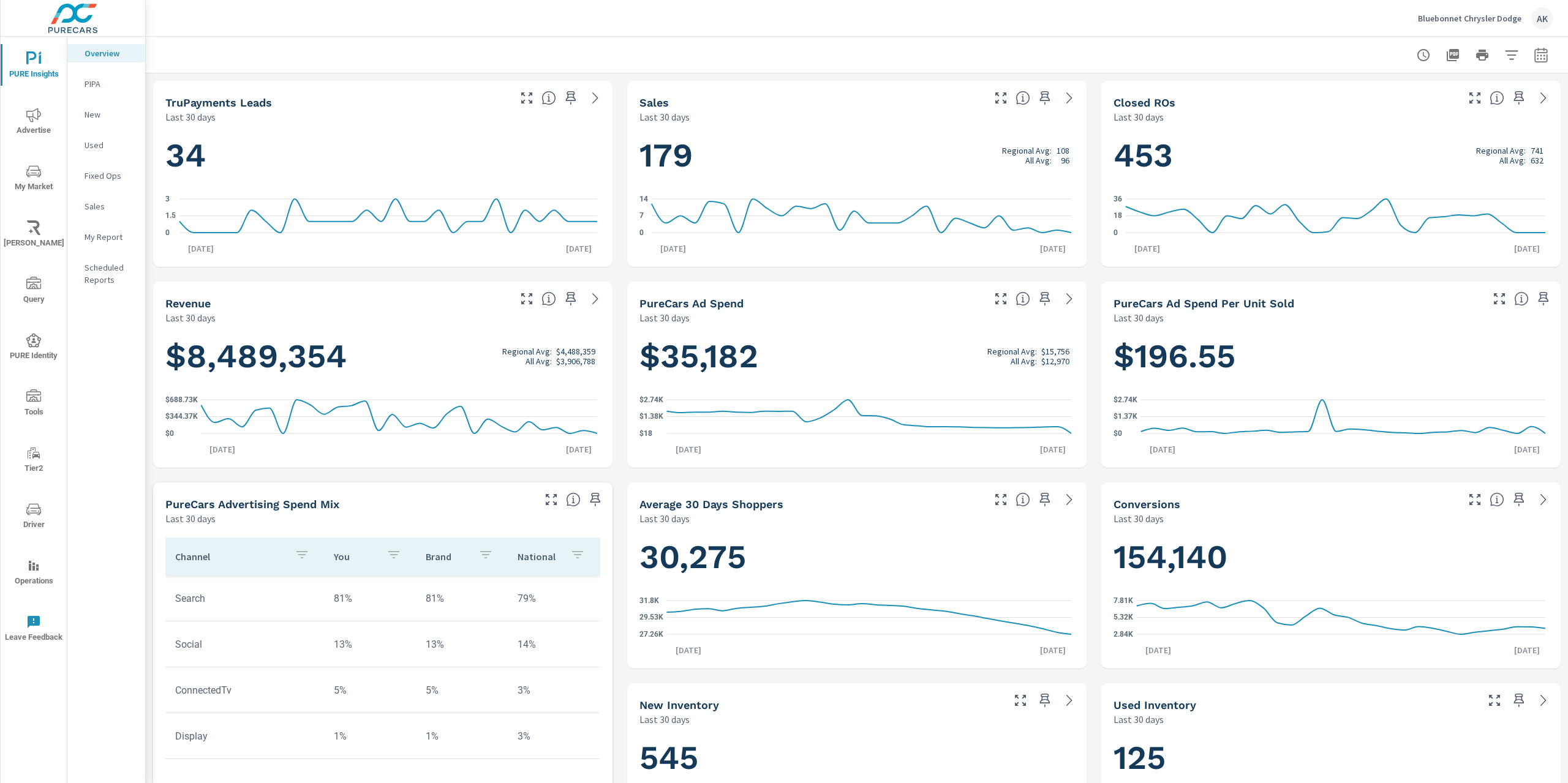
drag, startPoint x: 494, startPoint y: 351, endPoint x: 594, endPoint y: 364, distance: 100.8
click at [594, 364] on h1 "$8,489,354 Regional Avg: $4,488,359 All Avg: $3,906,788" at bounding box center [382, 357] width 435 height 42
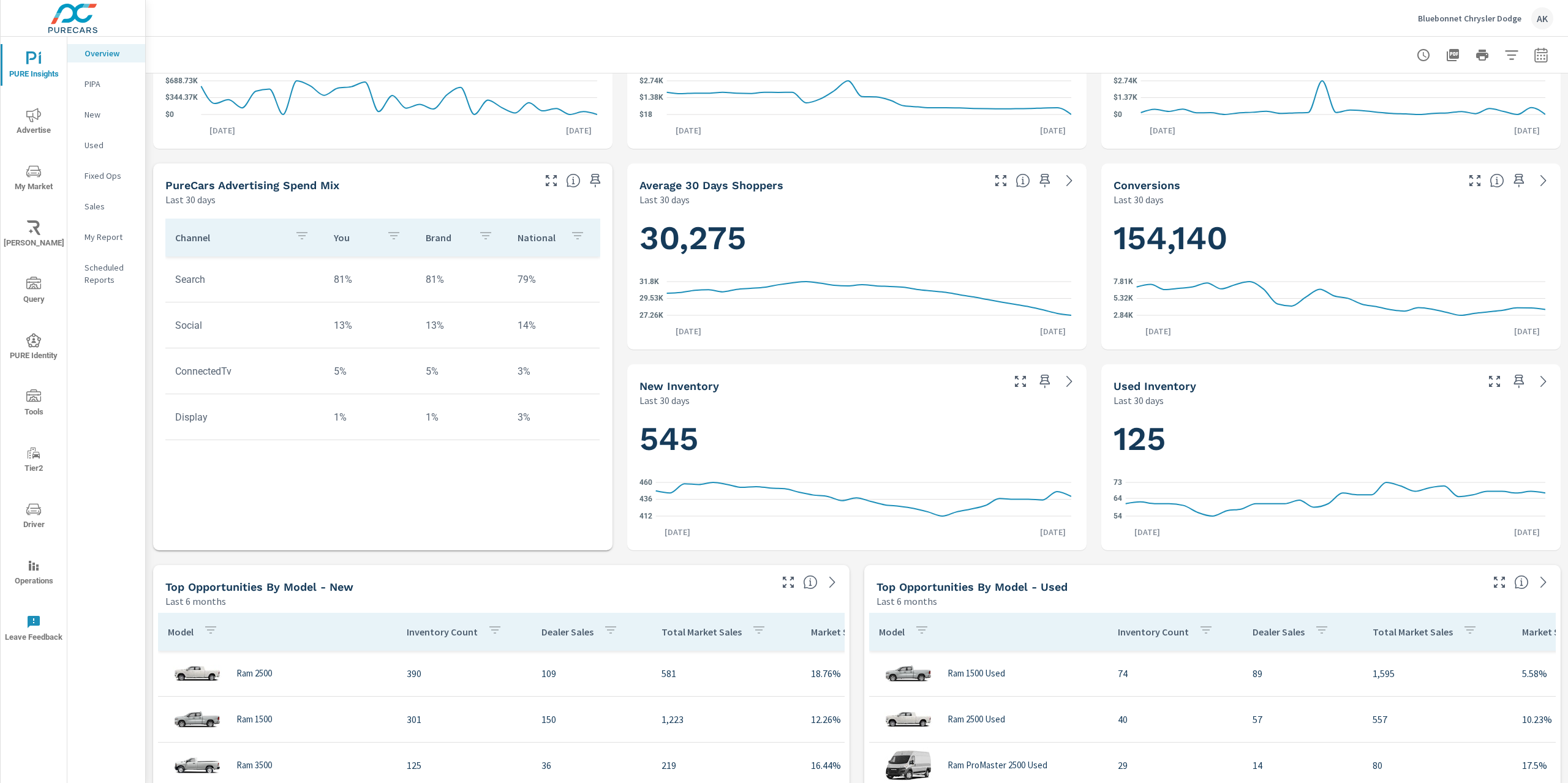
scroll to position [184, 0]
